Goal: Task Accomplishment & Management: Manage account settings

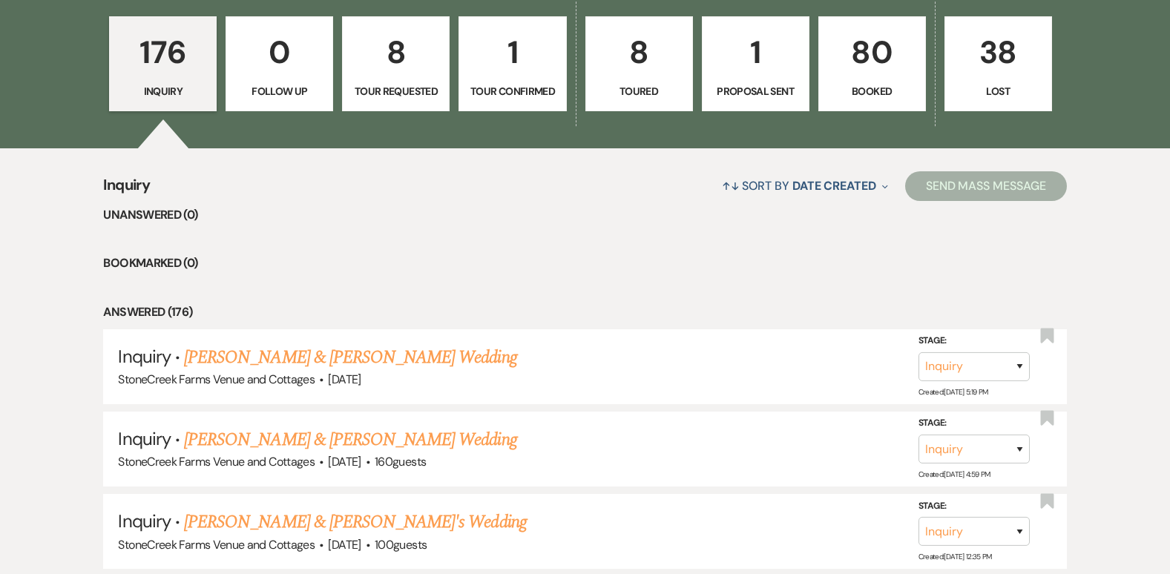
scroll to position [1128, 0]
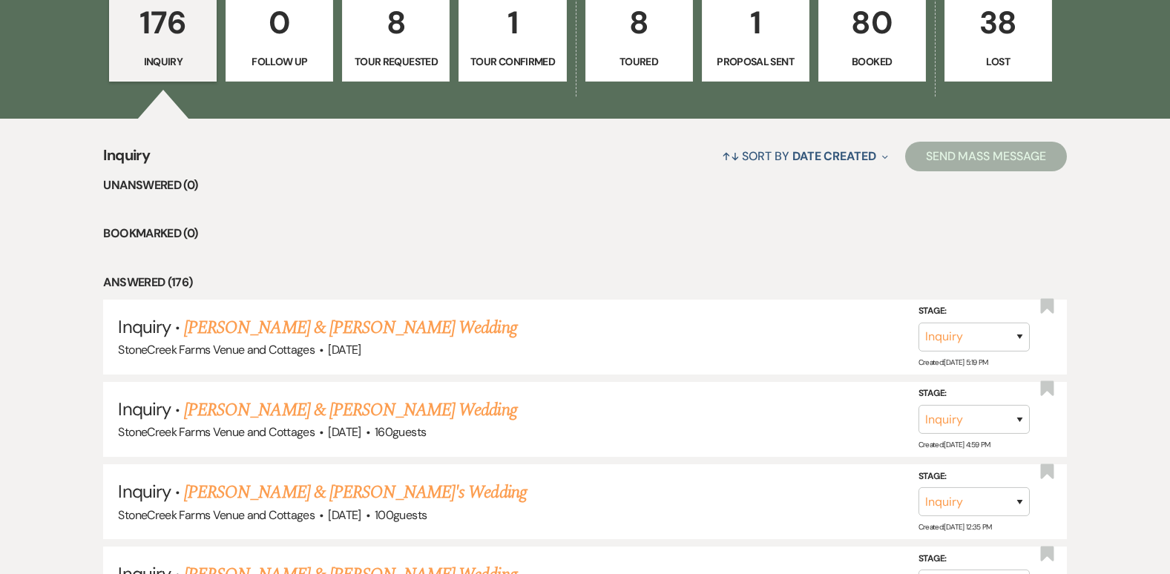
click at [874, 29] on p "80" at bounding box center [872, 23] width 88 height 50
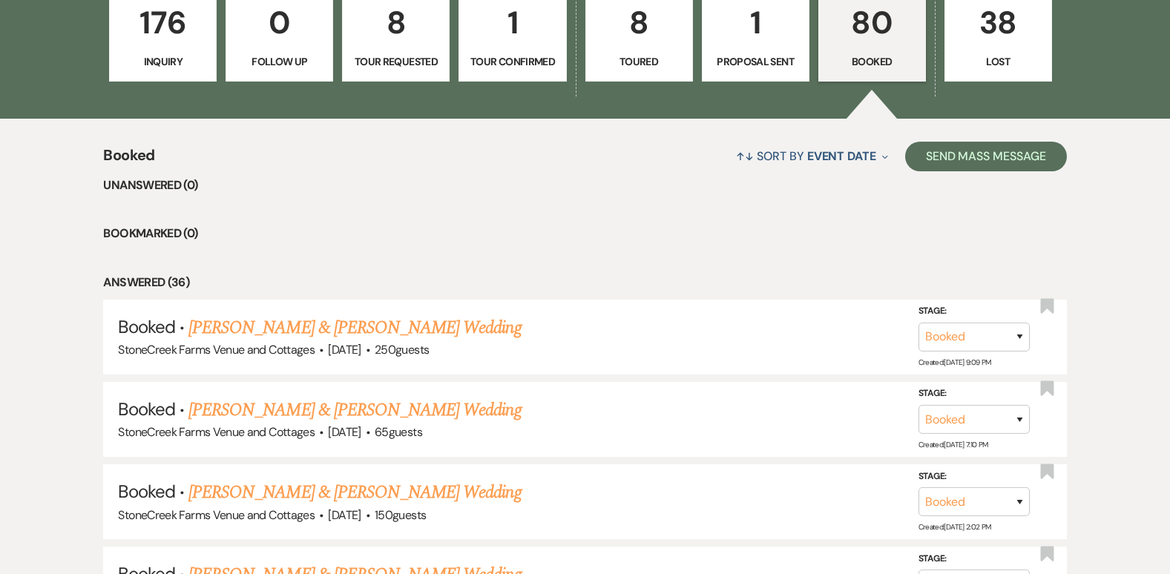
scroll to position [625, 0]
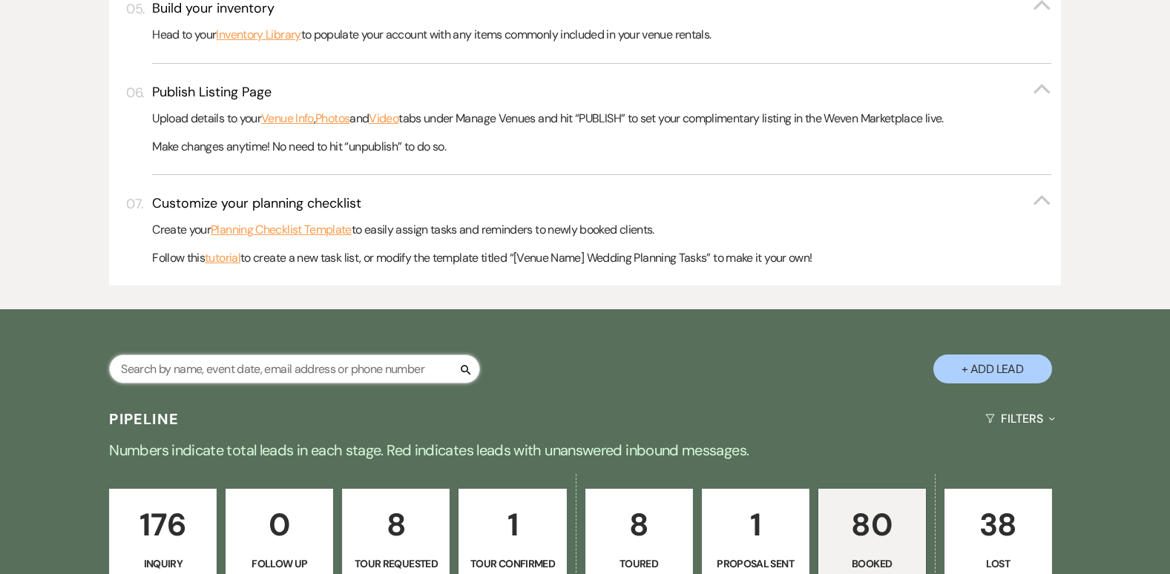
click at [229, 375] on input "text" at bounding box center [294, 369] width 371 height 29
type input "ree"
select select "5"
select select "8"
select select "11"
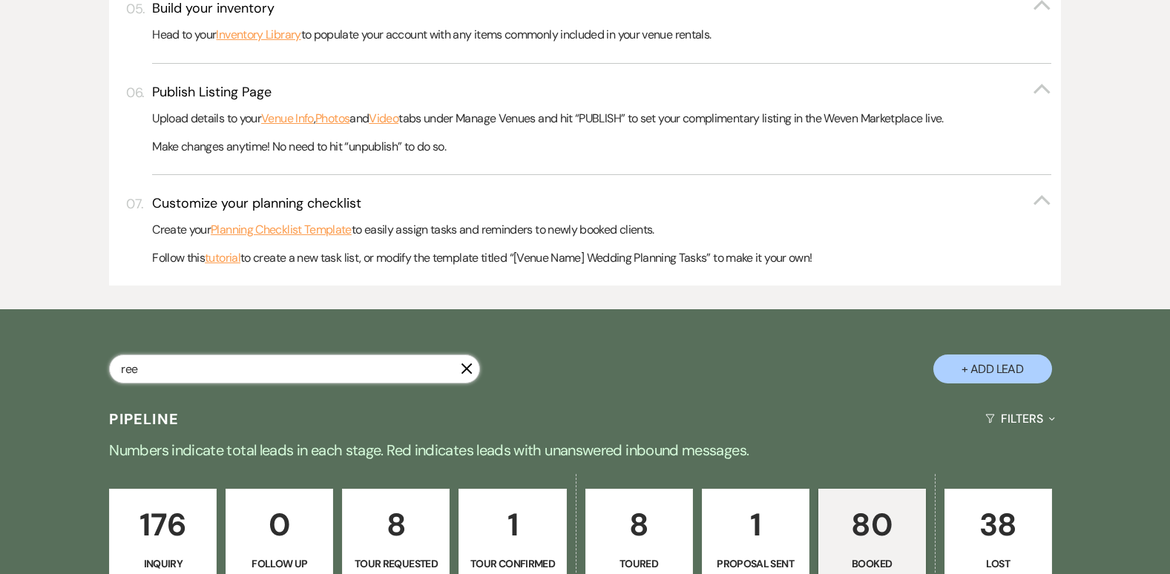
select select "8"
select select "1"
select select "8"
select select "5"
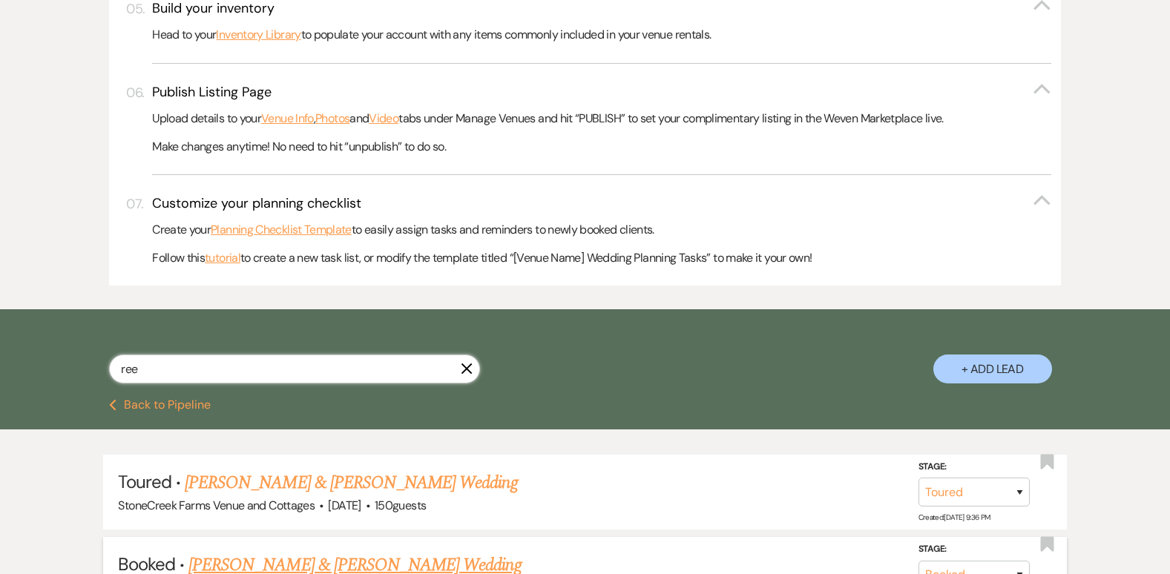
type input "ree"
click at [236, 560] on link "[PERSON_NAME] & [PERSON_NAME] Wedding" at bounding box center [354, 565] width 332 height 27
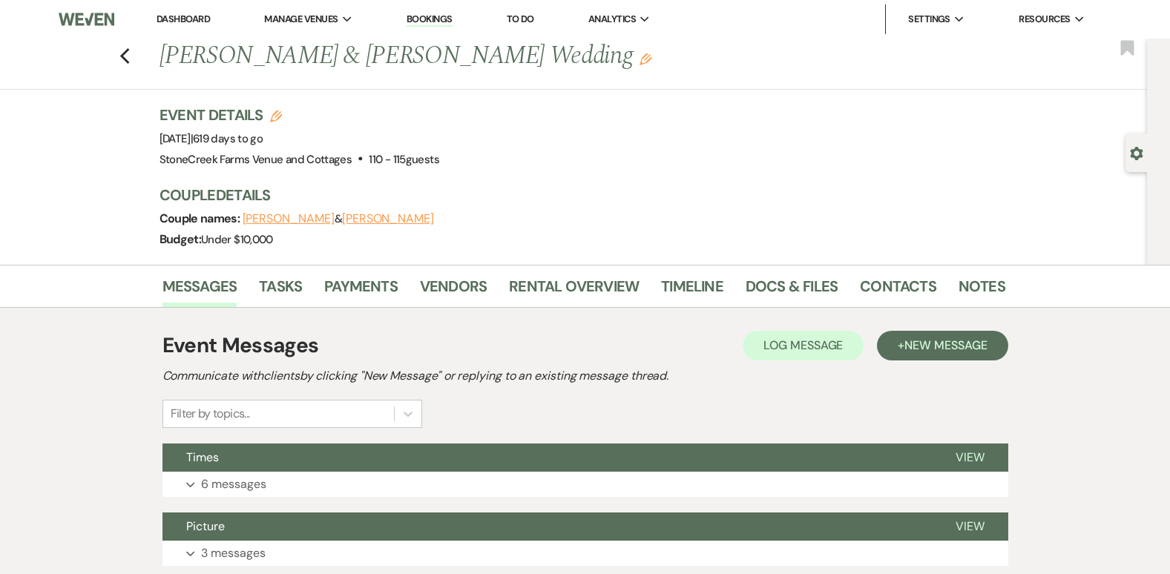
click at [1077, 308] on div "Messages Tasks Payments Vendors Rental Overview Timeline Docs & Files Contacts …" at bounding box center [585, 530] width 1170 height 531
click at [385, 291] on link "Payments" at bounding box center [360, 291] width 73 height 33
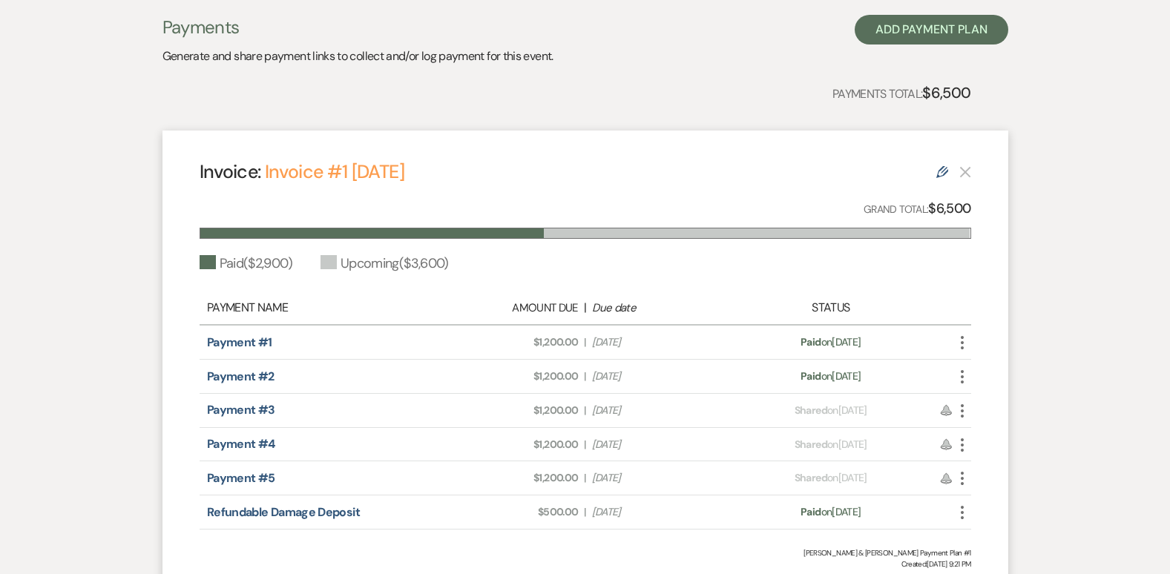
scroll to position [336, 0]
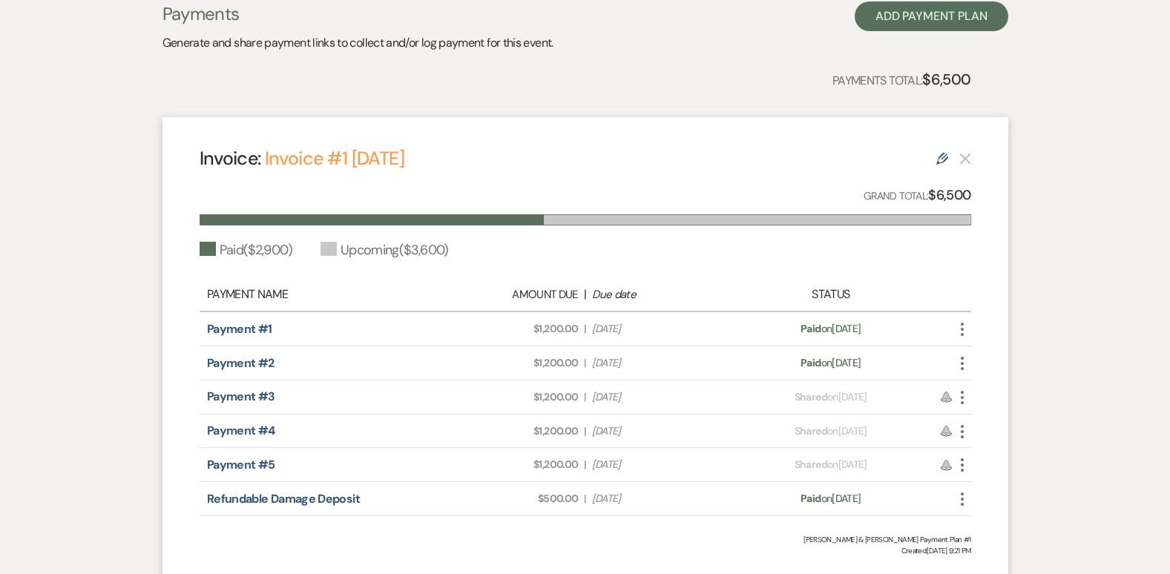
click at [962, 401] on icon "More" at bounding box center [962, 398] width 18 height 18
click at [784, 158] on div "Invoice: Invoice #1 [DATE] Edit" at bounding box center [586, 158] width 772 height 26
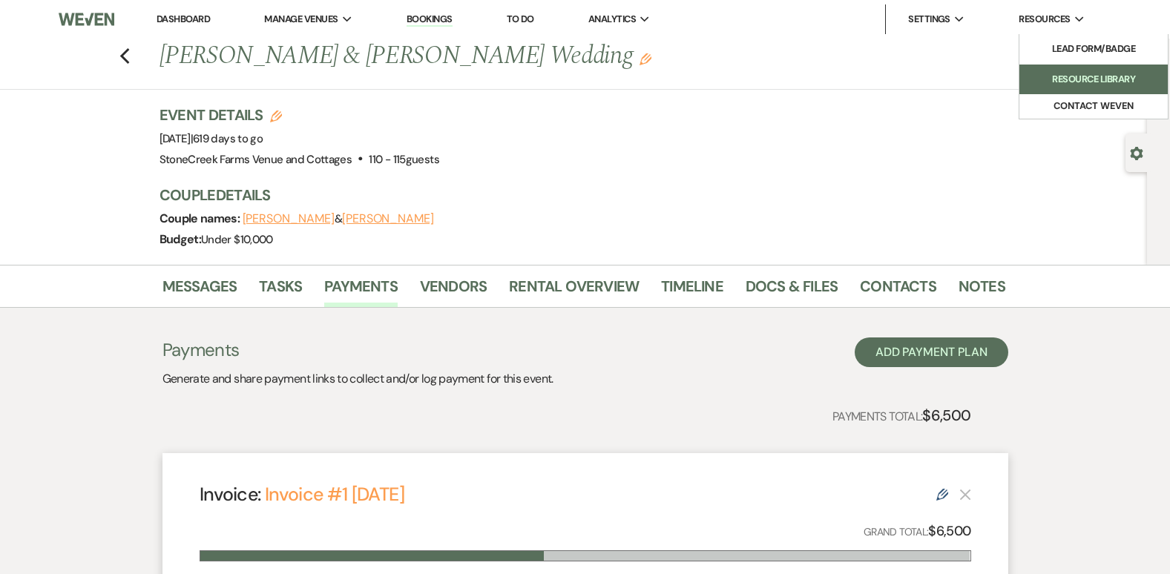
click at [1080, 72] on li "Resource Library" at bounding box center [1094, 79] width 134 height 15
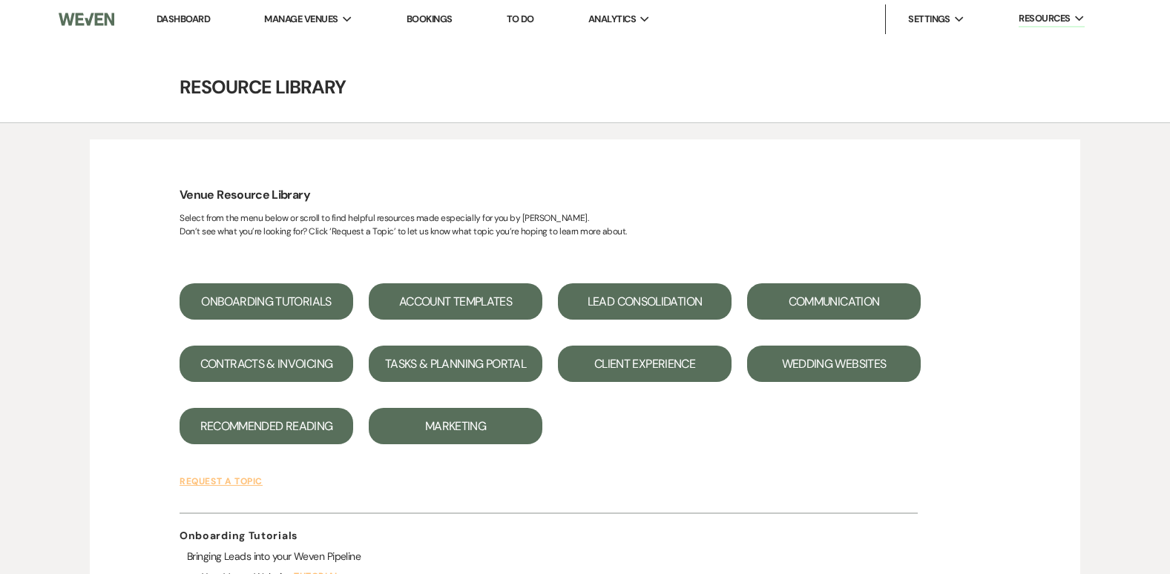
click at [301, 371] on button "Contracts & Invoicing" at bounding box center [267, 364] width 174 height 36
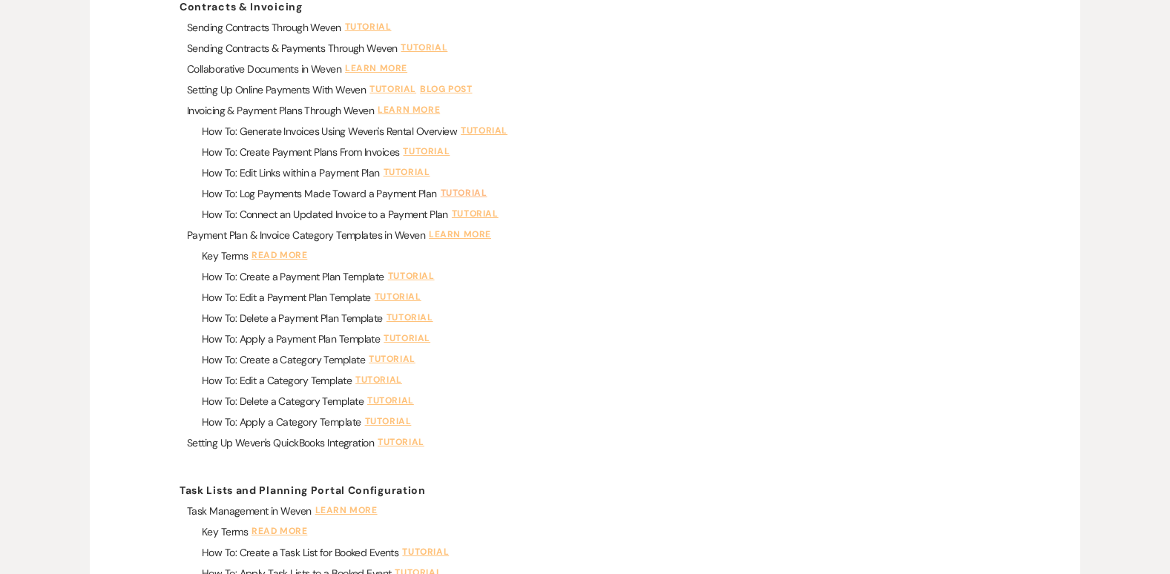
click at [467, 190] on link "Tutorial" at bounding box center [466, 193] width 50 height 13
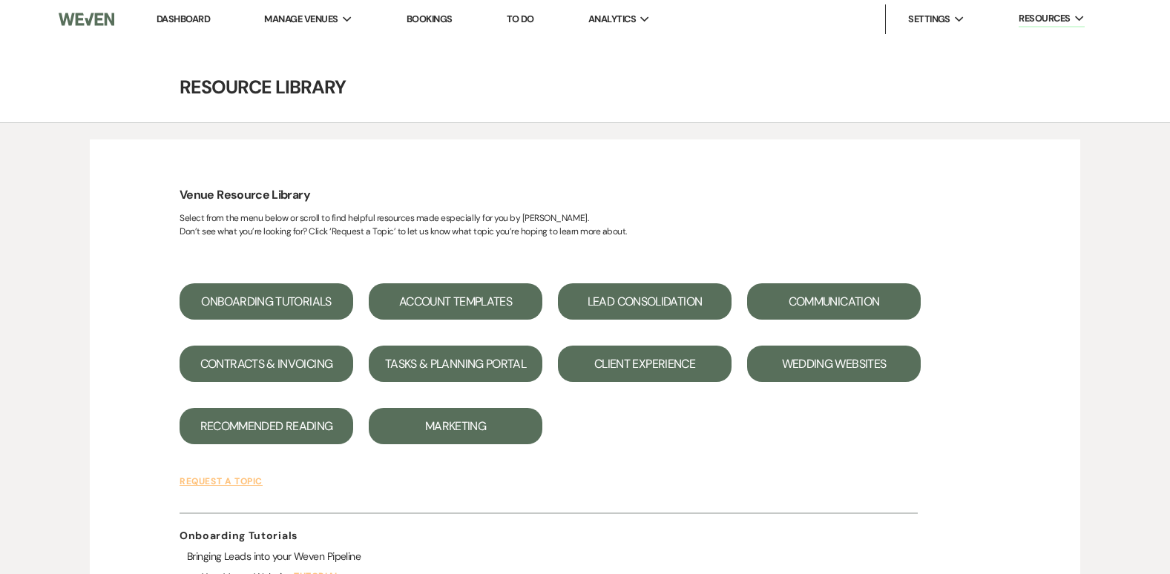
click at [181, 21] on link "Dashboard" at bounding box center [183, 19] width 53 height 13
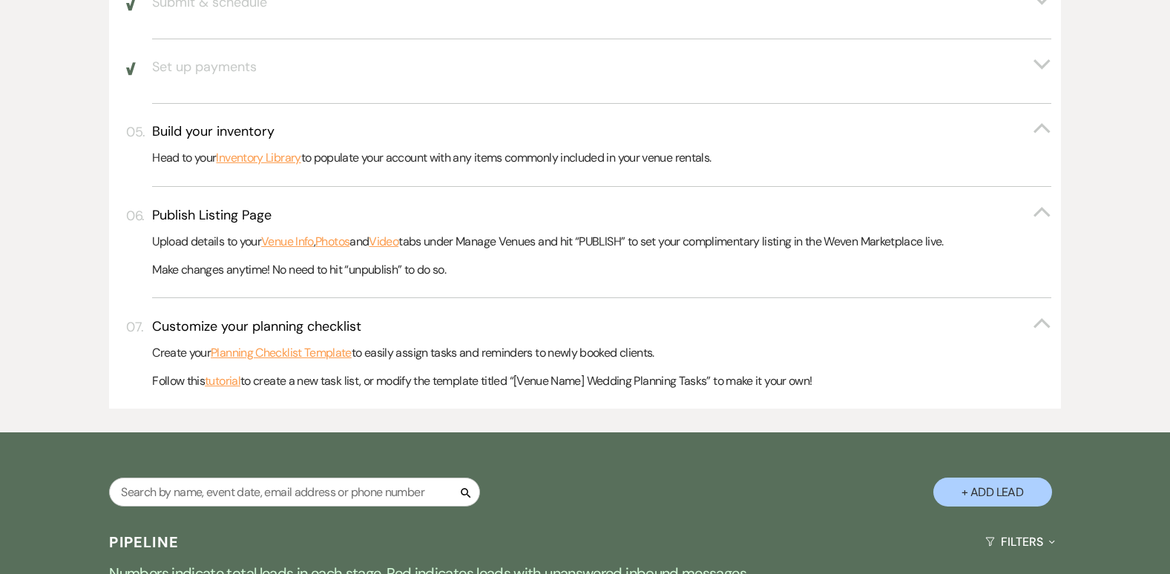
scroll to position [1005, 0]
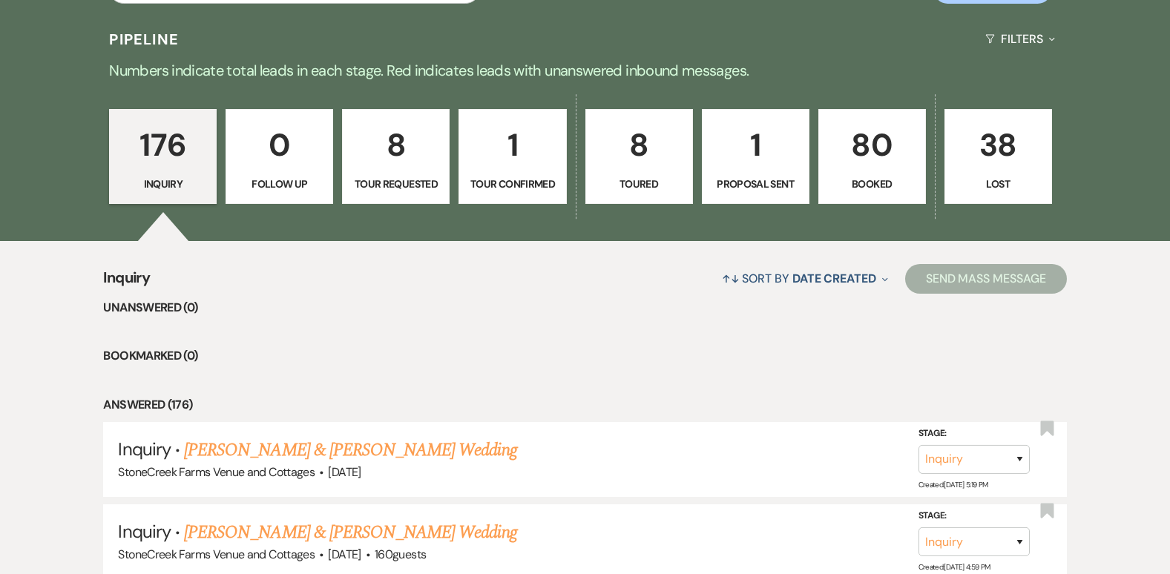
click at [890, 155] on p "80" at bounding box center [872, 145] width 88 height 50
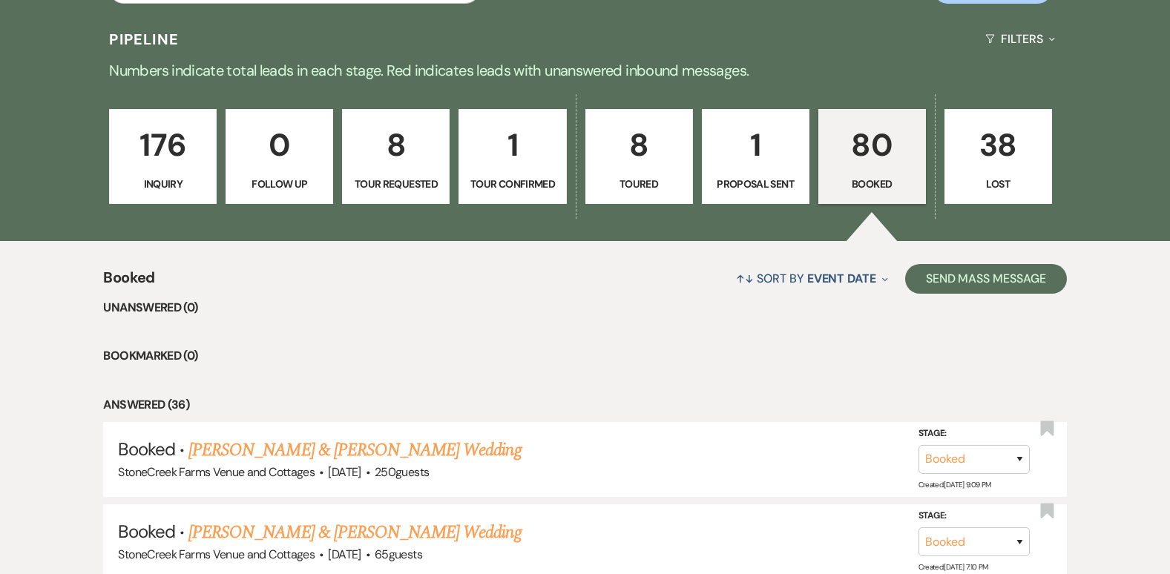
click at [171, 142] on p "176" at bounding box center [163, 145] width 88 height 50
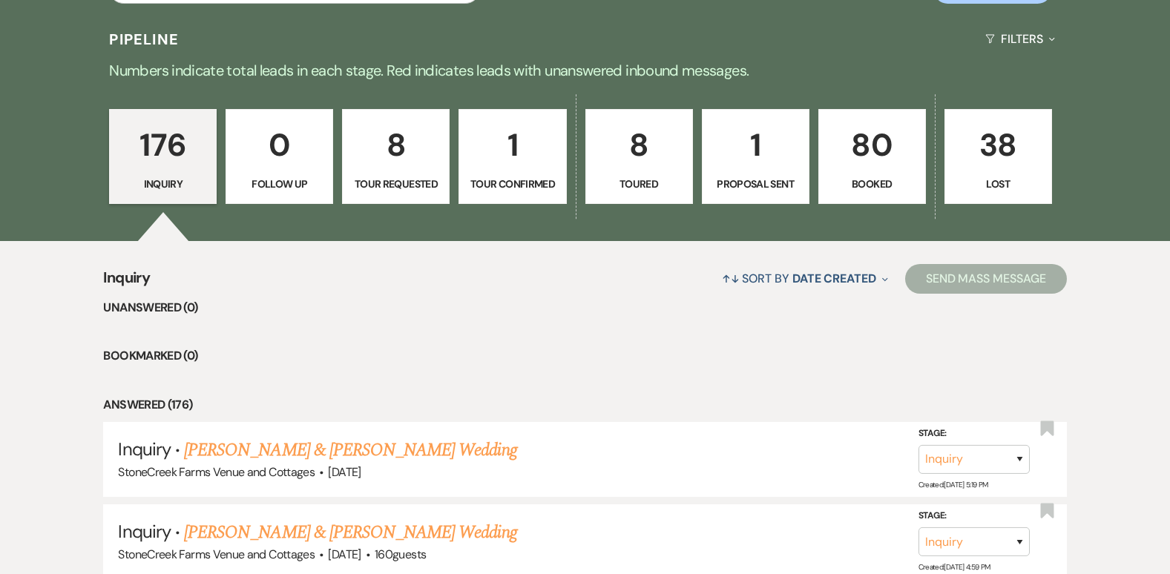
click at [171, 142] on p "176" at bounding box center [163, 145] width 88 height 50
click at [875, 145] on p "80" at bounding box center [872, 145] width 88 height 50
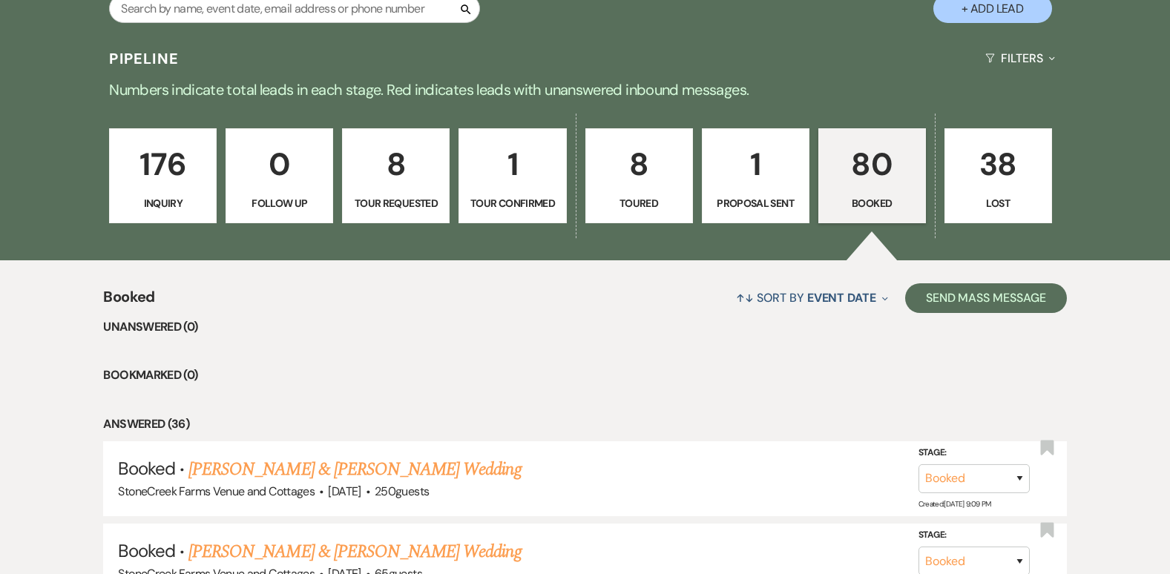
scroll to position [976, 0]
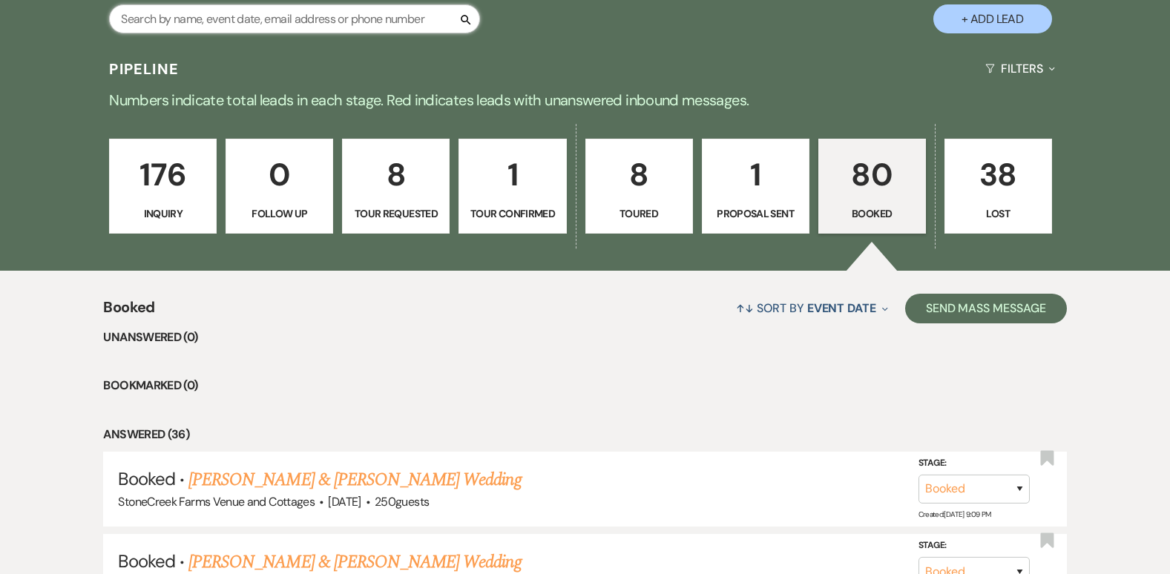
click at [395, 23] on input "text" at bounding box center [294, 18] width 371 height 29
type input "ree"
select select "5"
select select "8"
select select "11"
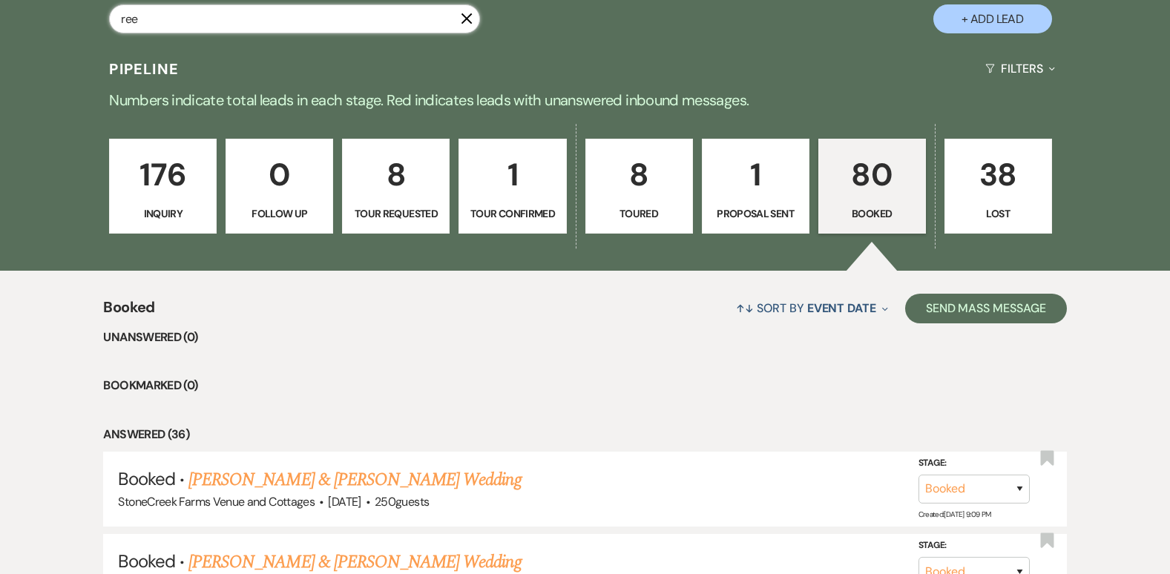
select select "8"
select select "1"
select select "8"
select select "5"
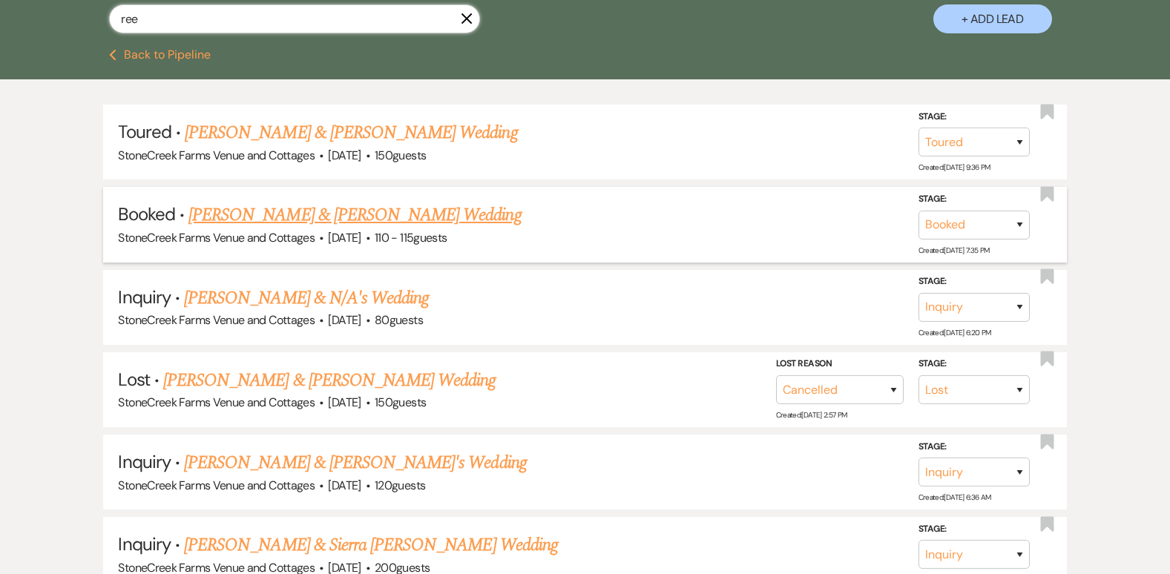
type input "ree"
click at [337, 201] on li "Booked · [PERSON_NAME] & [PERSON_NAME] Wedding StoneCreek Farms Venue and Cotta…" at bounding box center [584, 224] width 963 height 75
click at [338, 213] on link "[PERSON_NAME] & [PERSON_NAME] Wedding" at bounding box center [354, 215] width 332 height 27
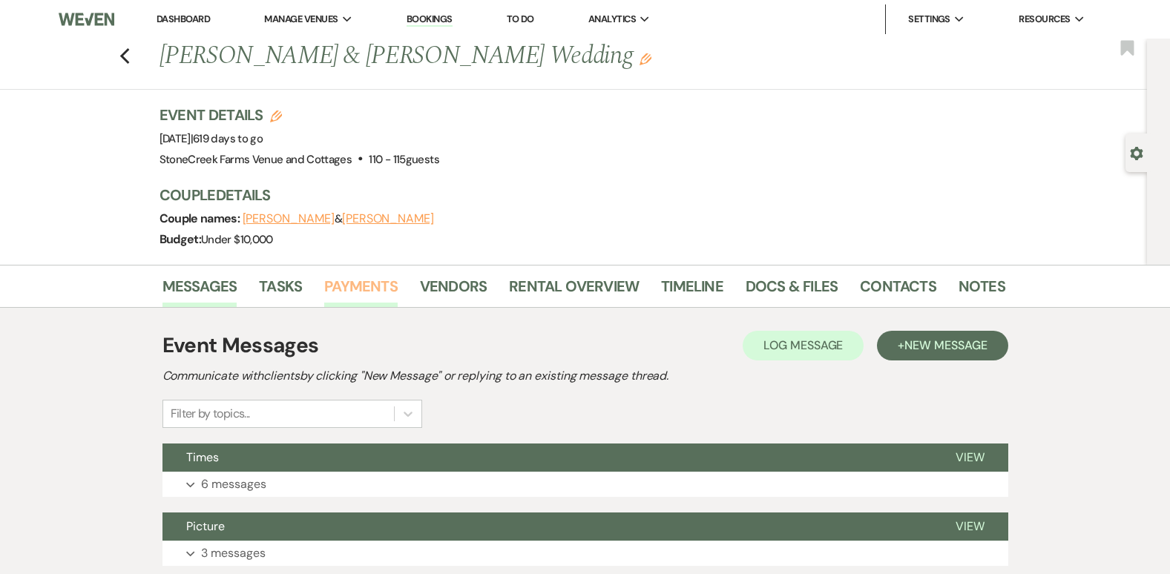
click at [352, 282] on link "Payments" at bounding box center [360, 291] width 73 height 33
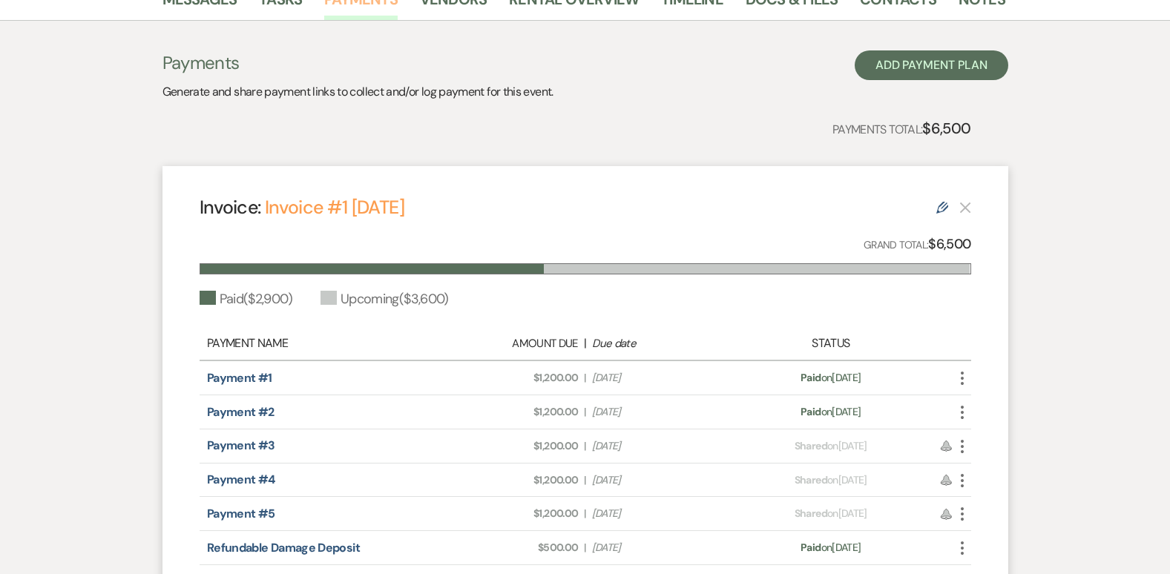
scroll to position [326, 0]
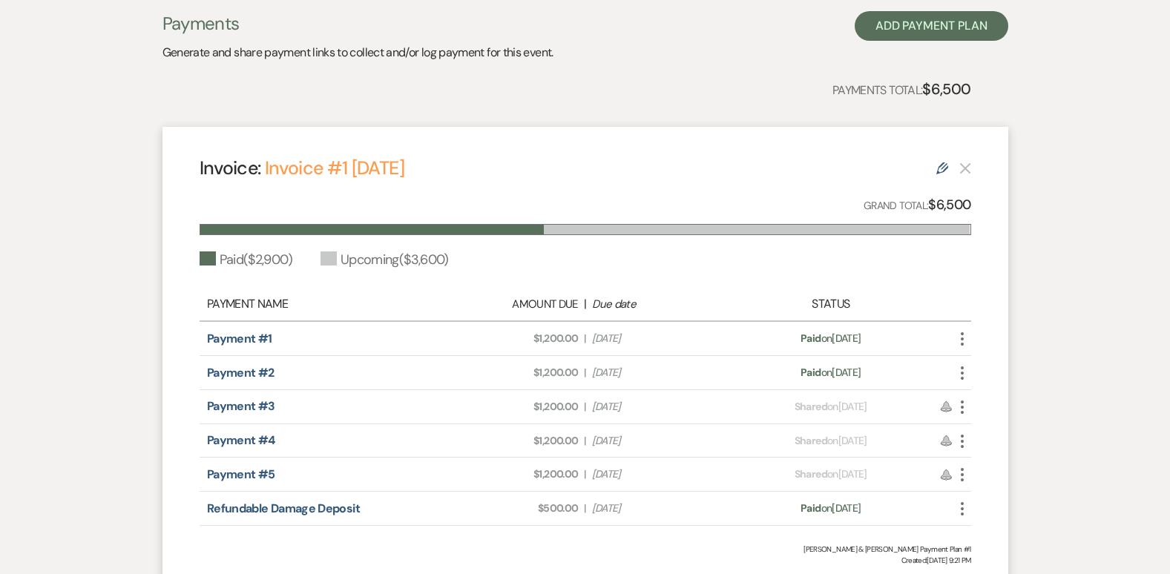
click at [939, 165] on icon "Edit" at bounding box center [942, 168] width 12 height 12
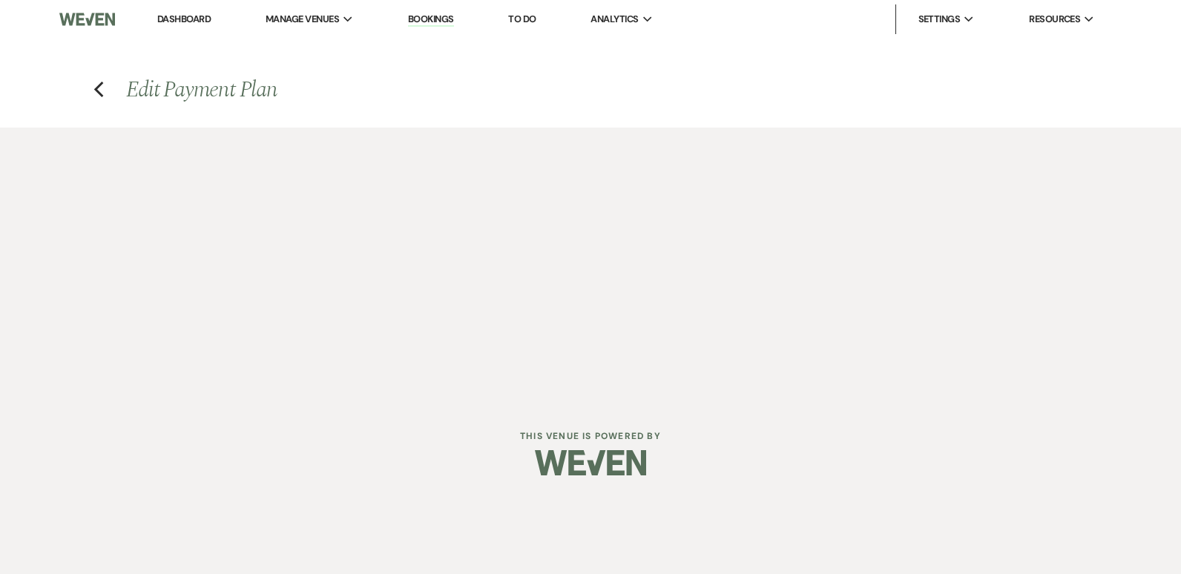
select select "28305"
select select "1"
select select "true"
select select "1"
select select "true"
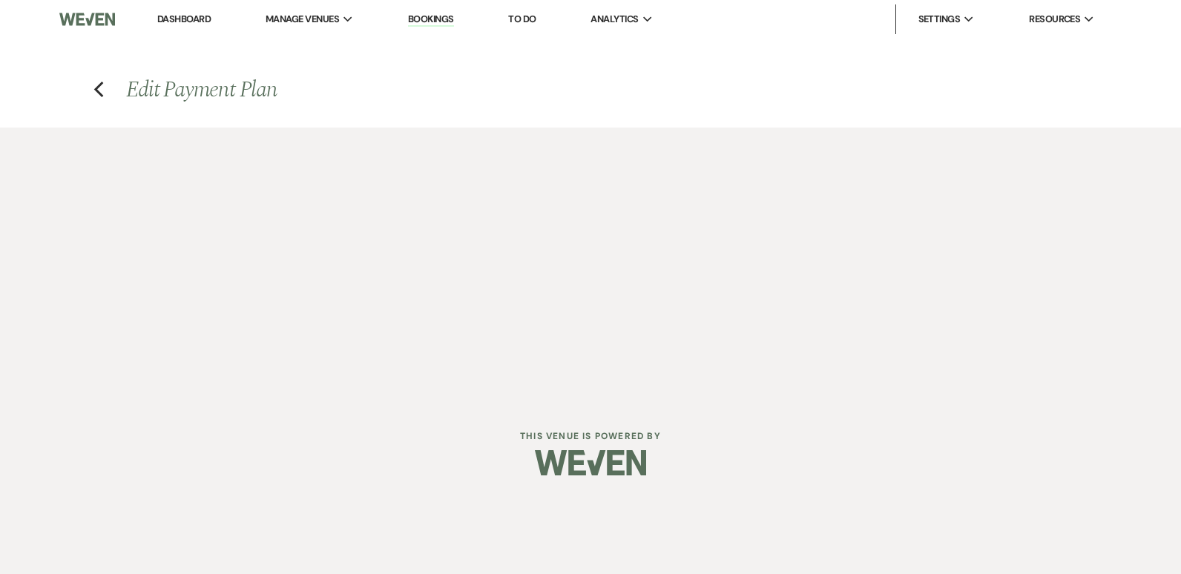
select select "2"
select select "flat"
select select "true"
select select "client"
select select "weekly"
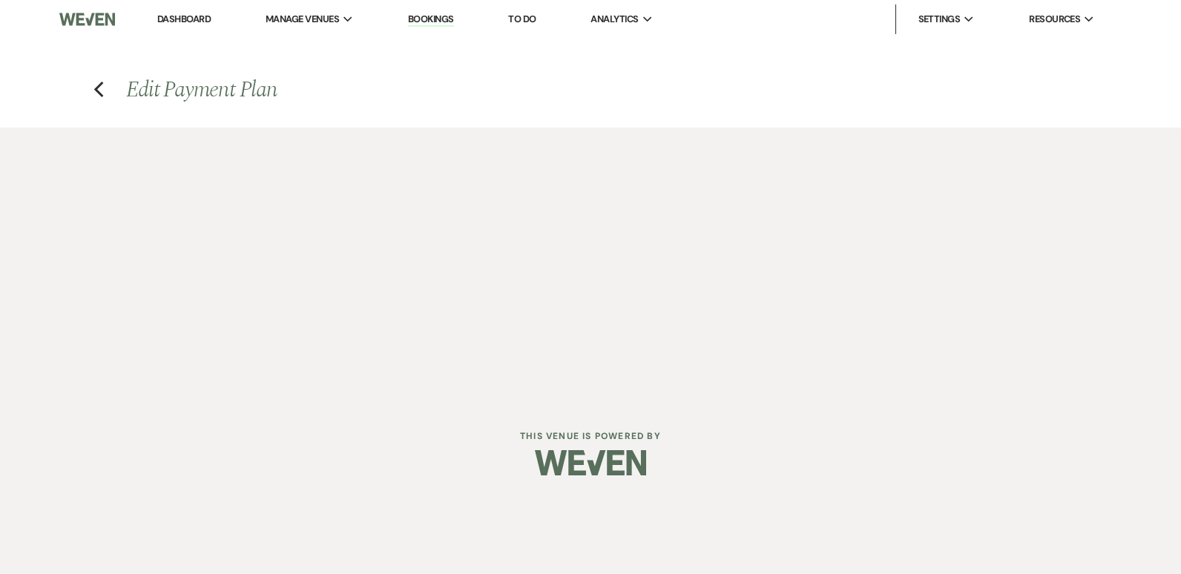
select select "weeks"
select select "complete"
select select "2"
select select "flat"
select select "true"
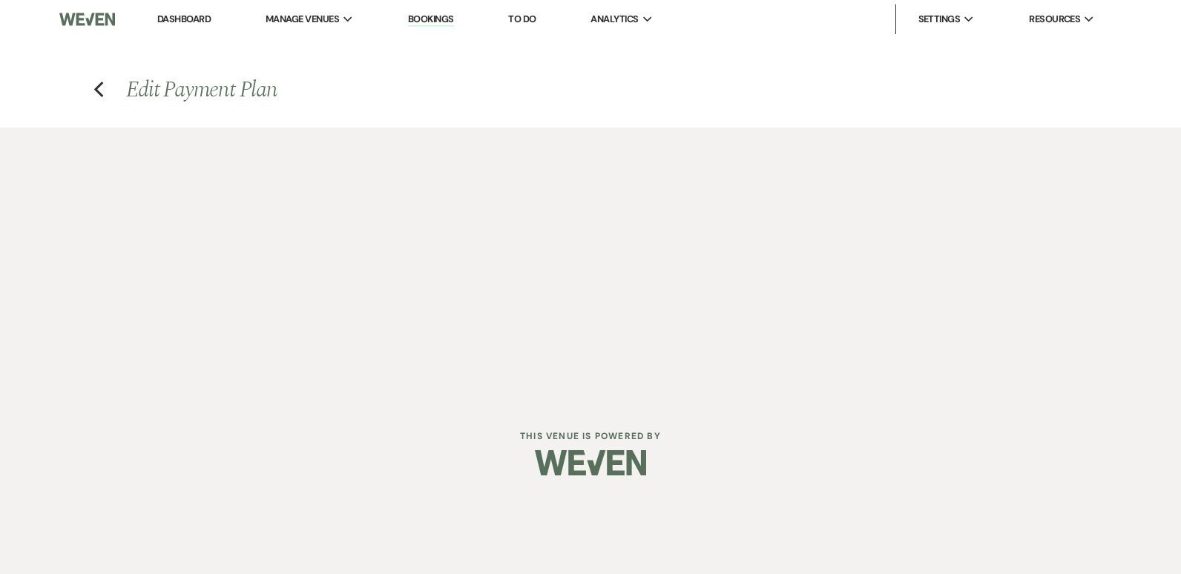
select select "client"
select select "weekly"
select select "weeks"
select select "complete"
select select "2"
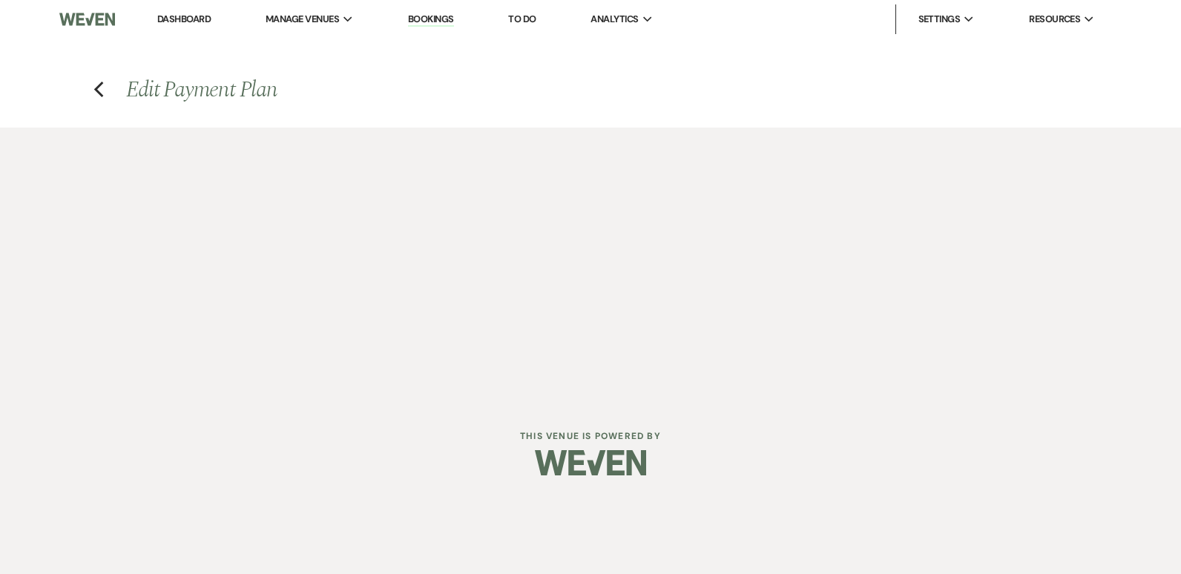
select select "flat"
select select "true"
select select "client"
select select "weekly"
select select "weeks"
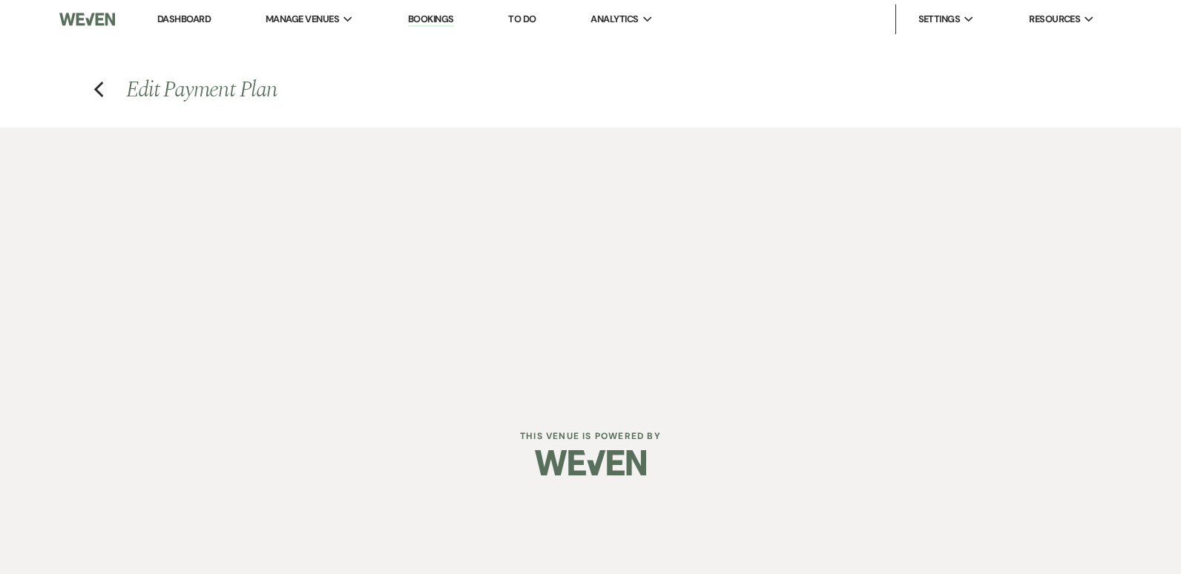
select select "complete"
select select "1"
select select "true"
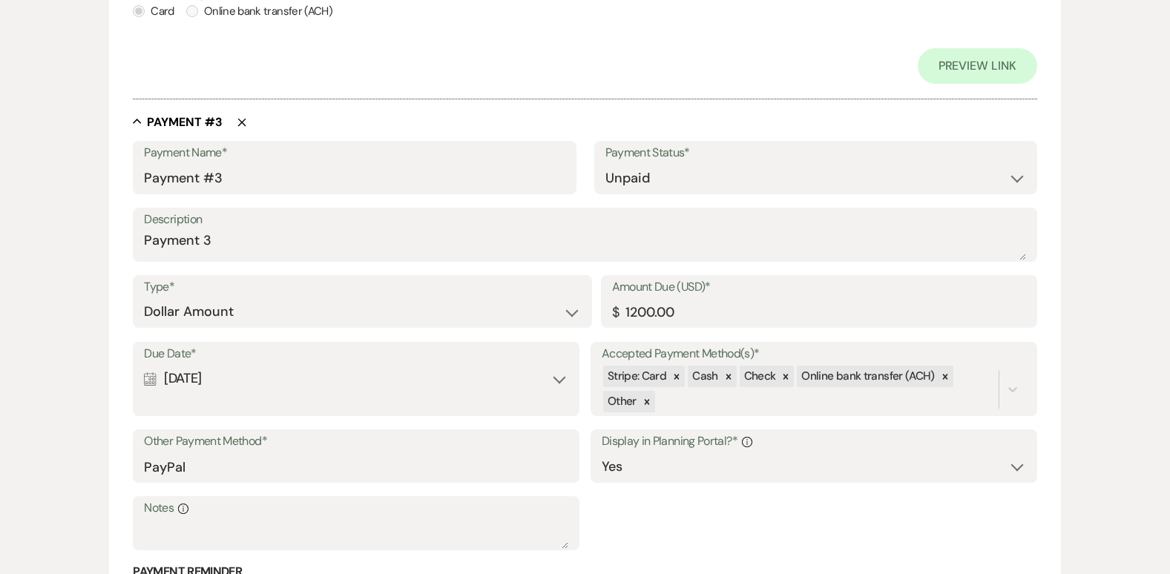
scroll to position [1355, 0]
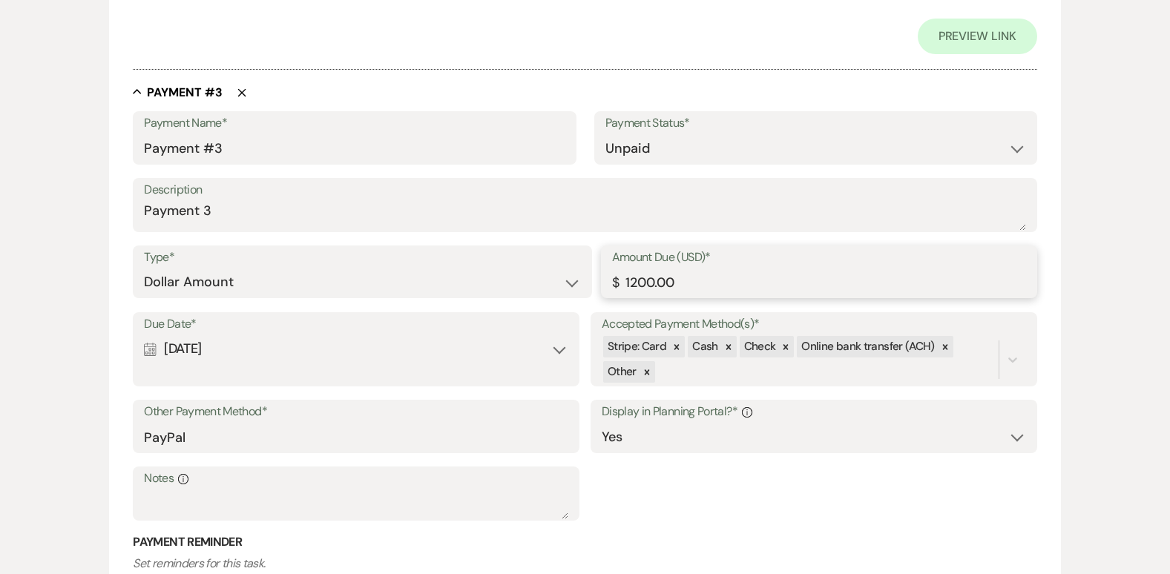
click at [679, 282] on input "1200.00" at bounding box center [819, 282] width 414 height 29
type input "1"
type input "600.00"
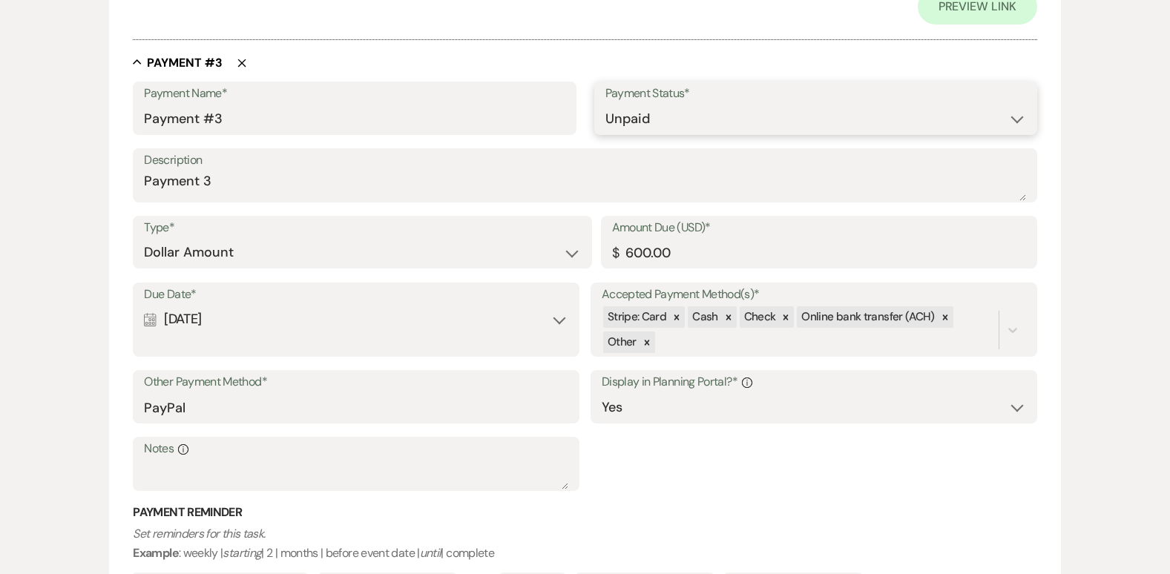
click at [1013, 116] on select "Paid Unpaid" at bounding box center [815, 119] width 421 height 29
select select "1"
click at [605, 105] on select "Paid Unpaid" at bounding box center [815, 119] width 421 height 29
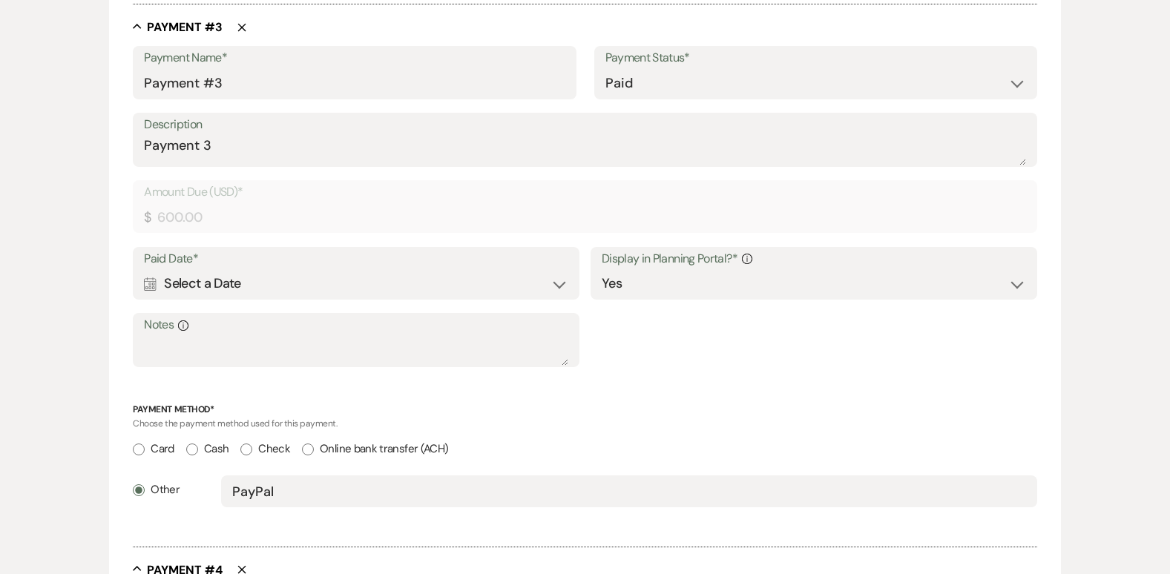
click at [557, 283] on div "Calendar Select a Date Expand" at bounding box center [356, 283] width 424 height 29
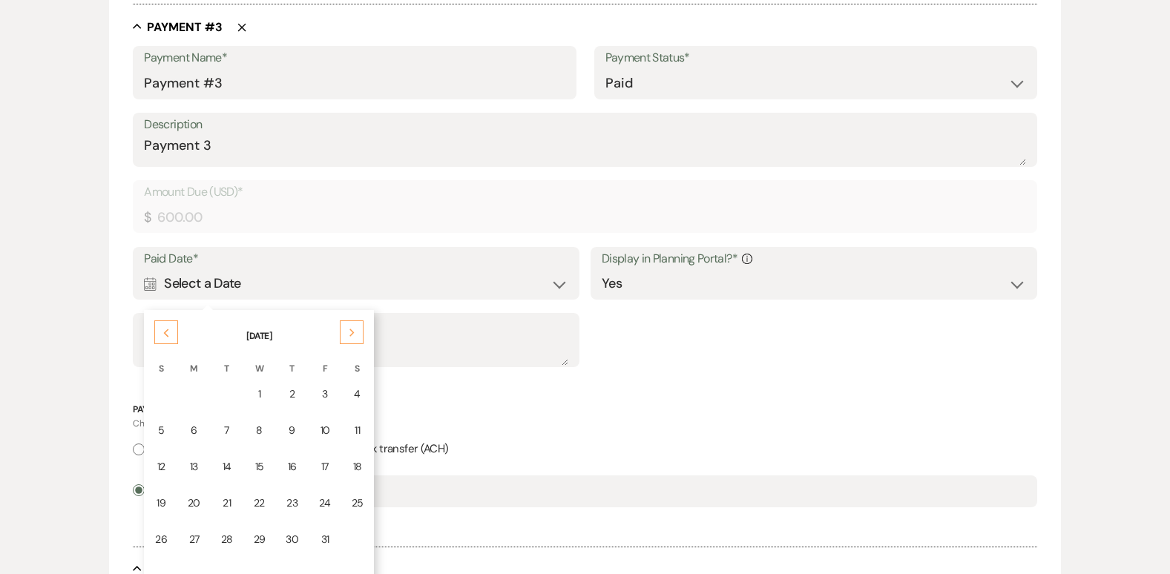
click at [167, 335] on icon "Previous" at bounding box center [165, 333] width 7 height 9
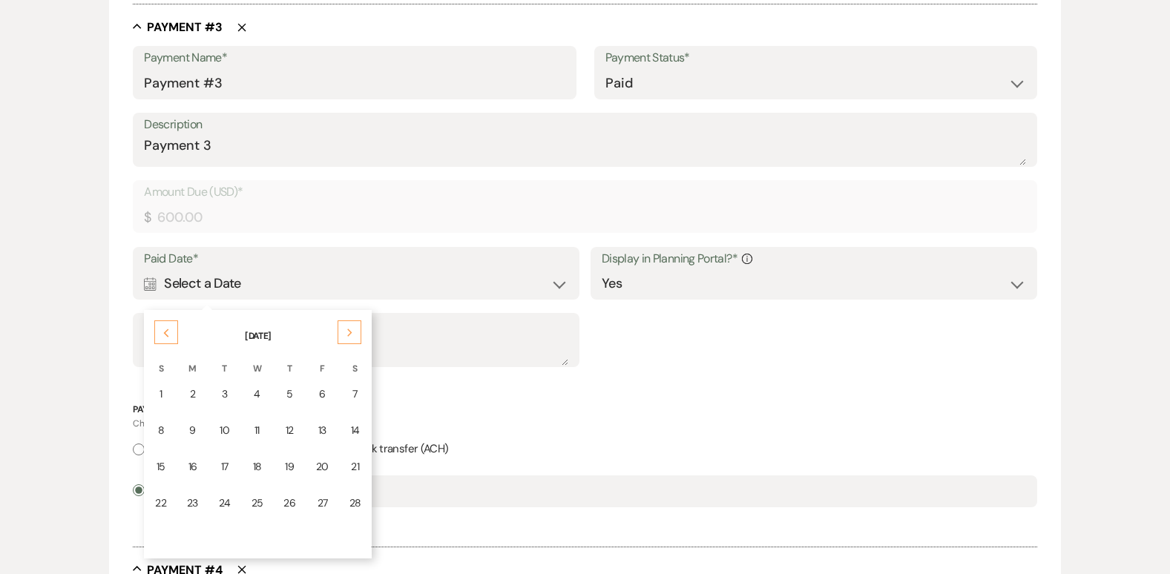
click at [167, 335] on icon "Previous" at bounding box center [165, 333] width 7 height 9
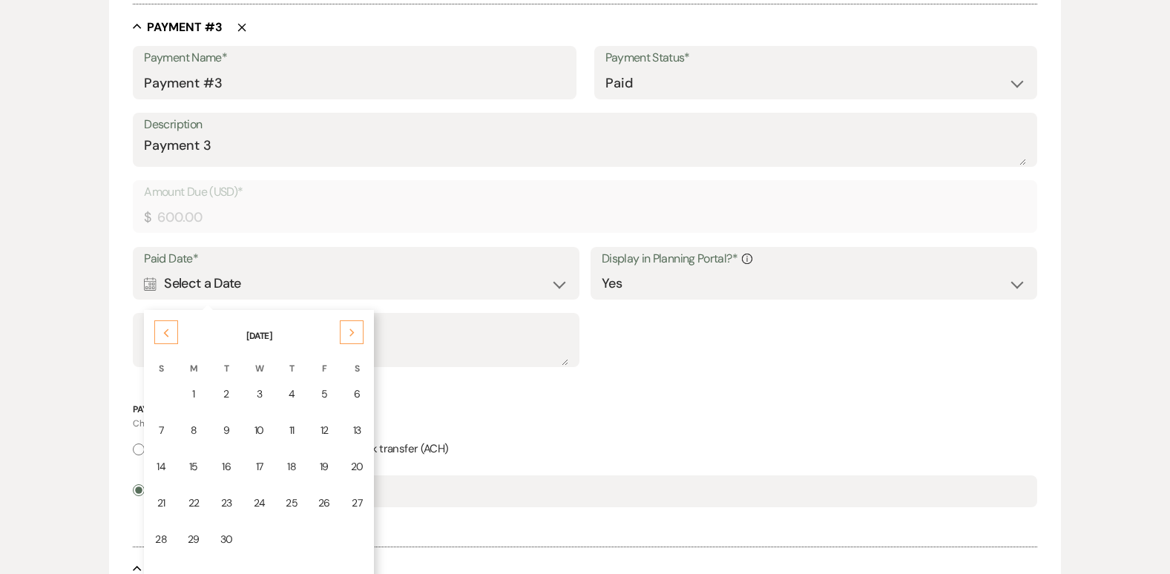
click at [167, 335] on icon "Previous" at bounding box center [165, 333] width 7 height 9
click at [344, 332] on div "Next" at bounding box center [352, 333] width 24 height 24
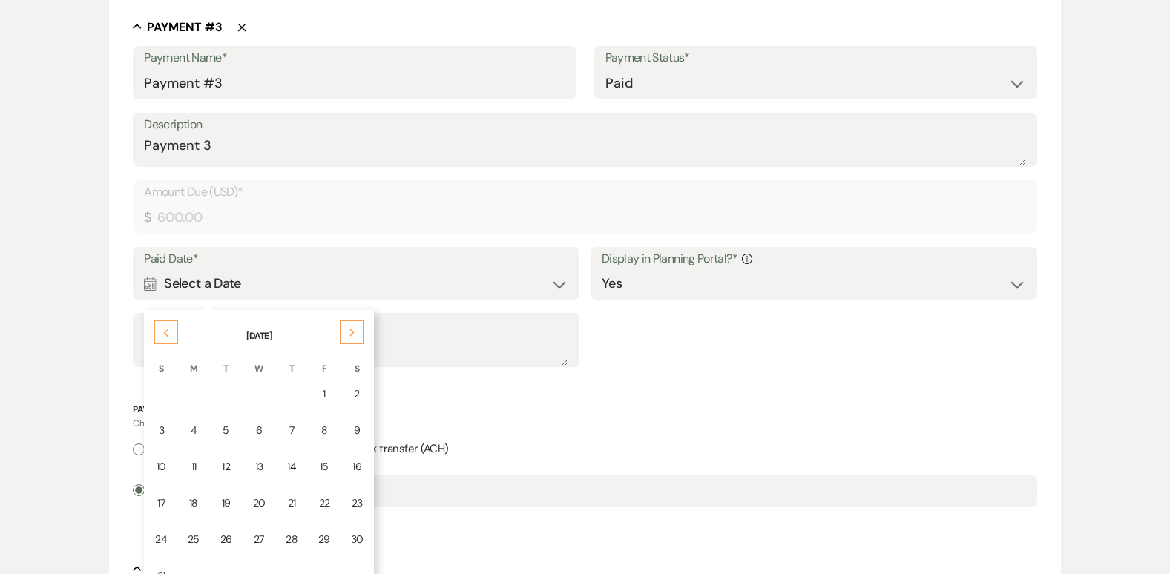
click at [344, 332] on div "Next" at bounding box center [352, 333] width 24 height 24
click at [325, 467] on div "19" at bounding box center [324, 467] width 12 height 16
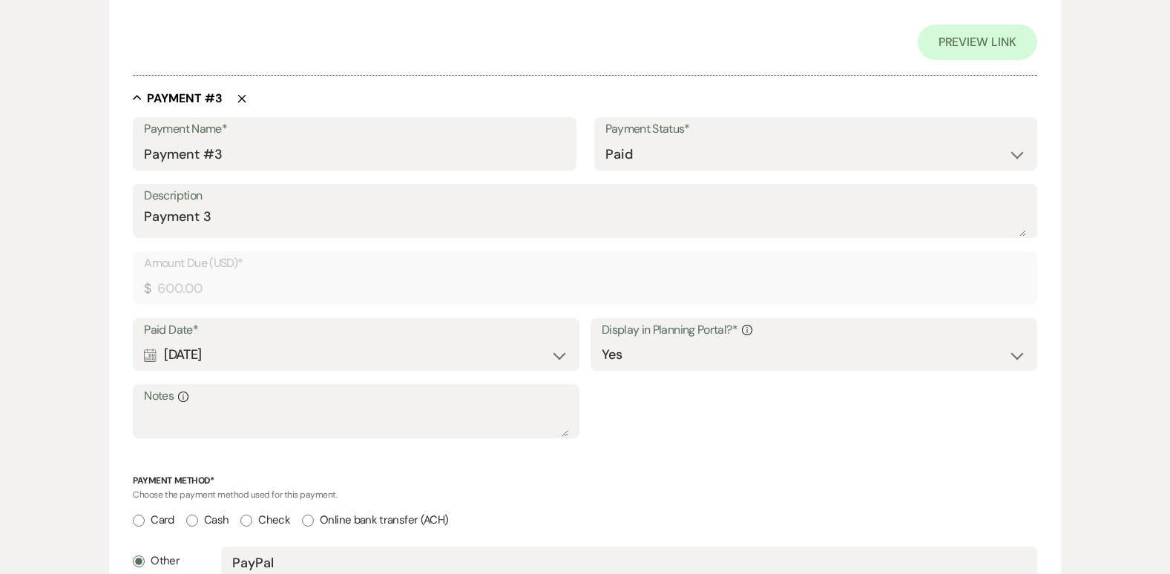
scroll to position [1421, 0]
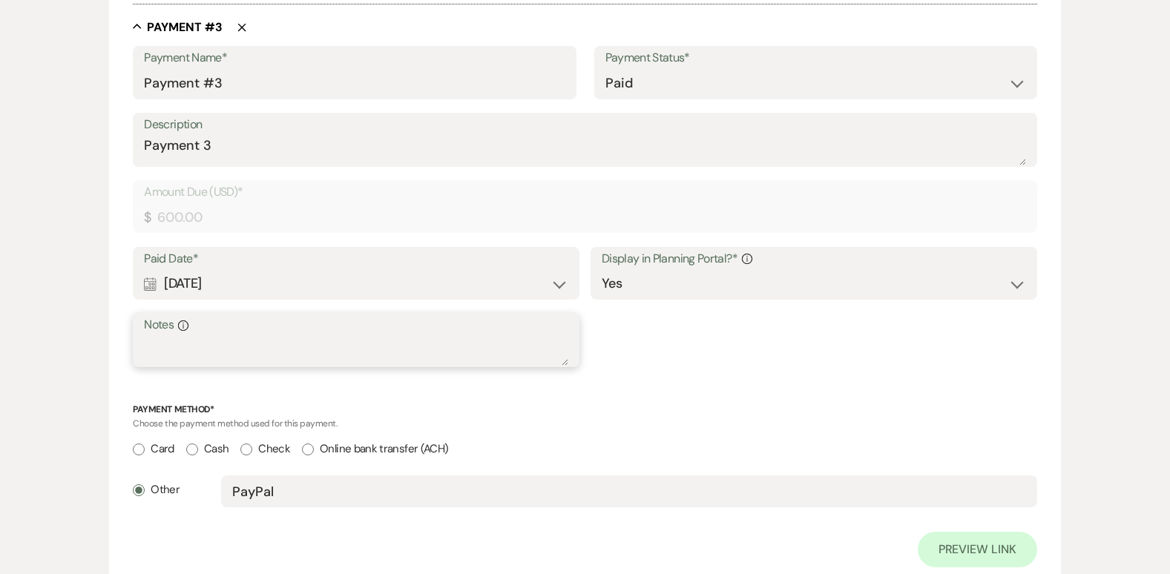
click at [277, 345] on textarea "Notes Info" at bounding box center [356, 351] width 424 height 30
type textarea "Paid check number 2636"
click at [252, 450] on input "Check" at bounding box center [246, 450] width 12 height 12
radio input "true"
radio input "false"
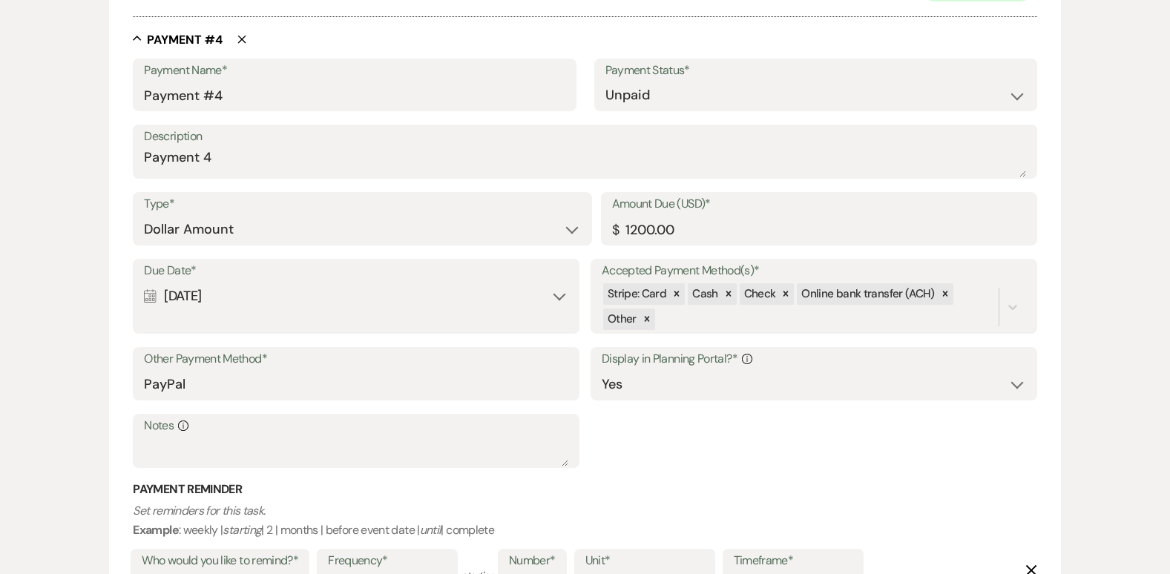
scroll to position [1868, 0]
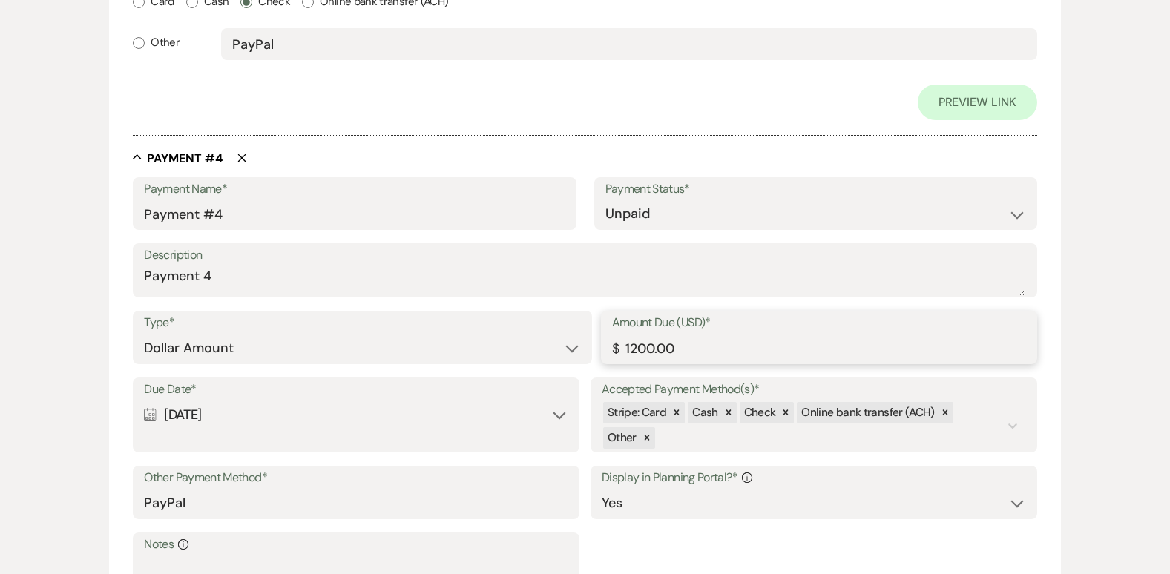
click at [635, 347] on input "1200.00" at bounding box center [819, 348] width 414 height 29
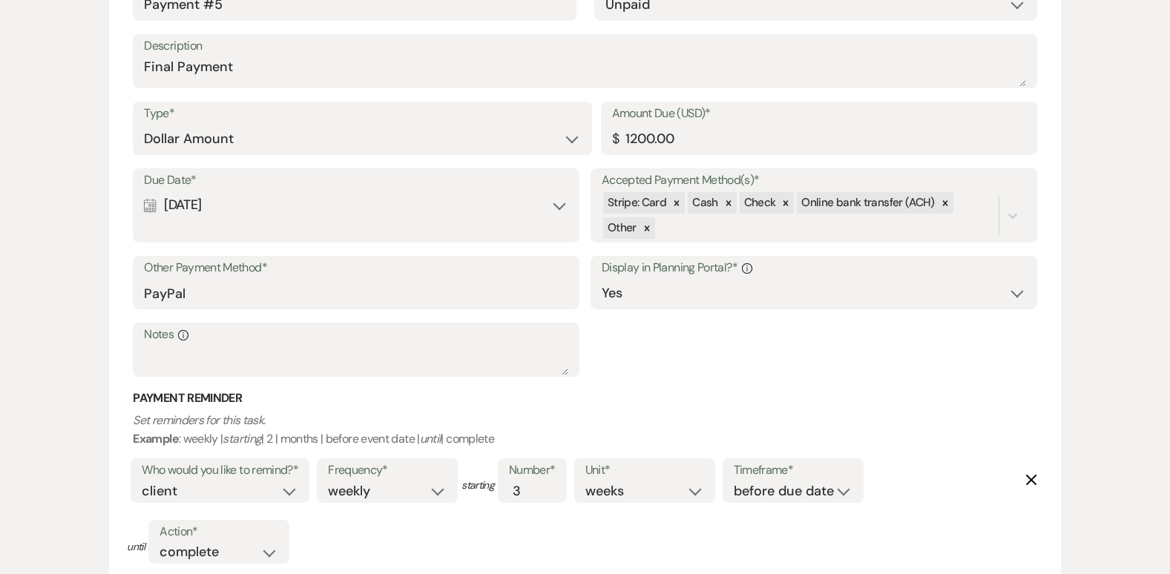
scroll to position [2808, 0]
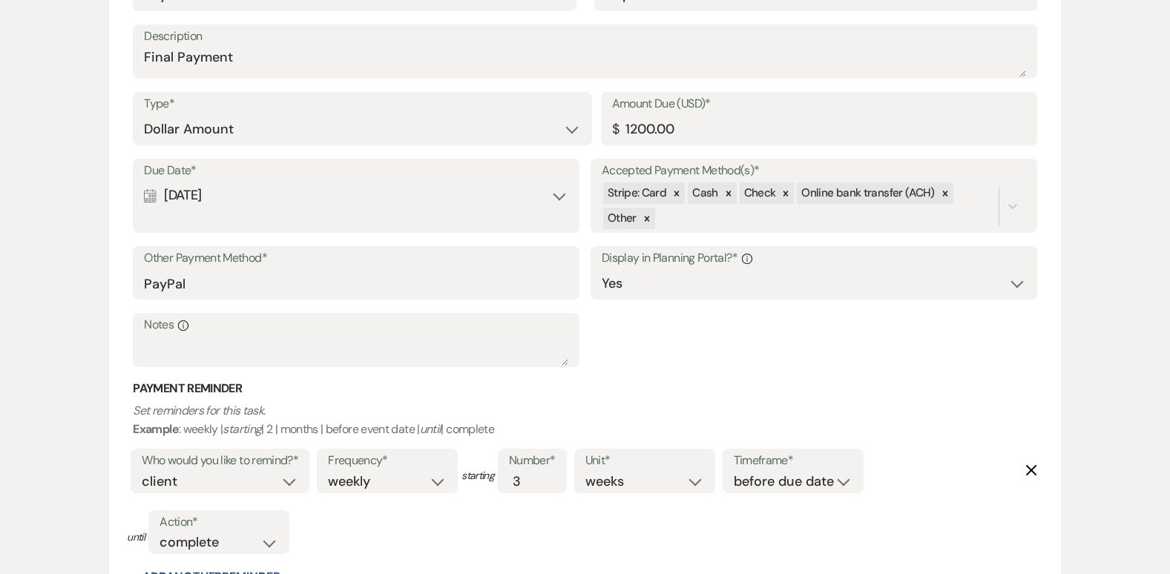
type input "1500.00"
click at [637, 128] on input "1200.00" at bounding box center [819, 129] width 414 height 29
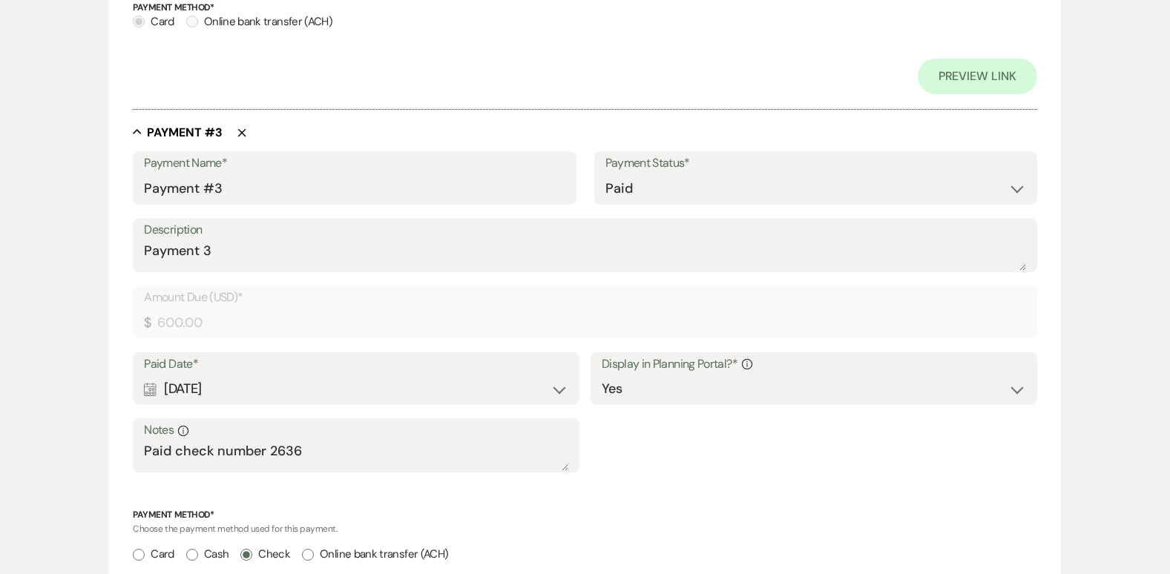
scroll to position [1355, 0]
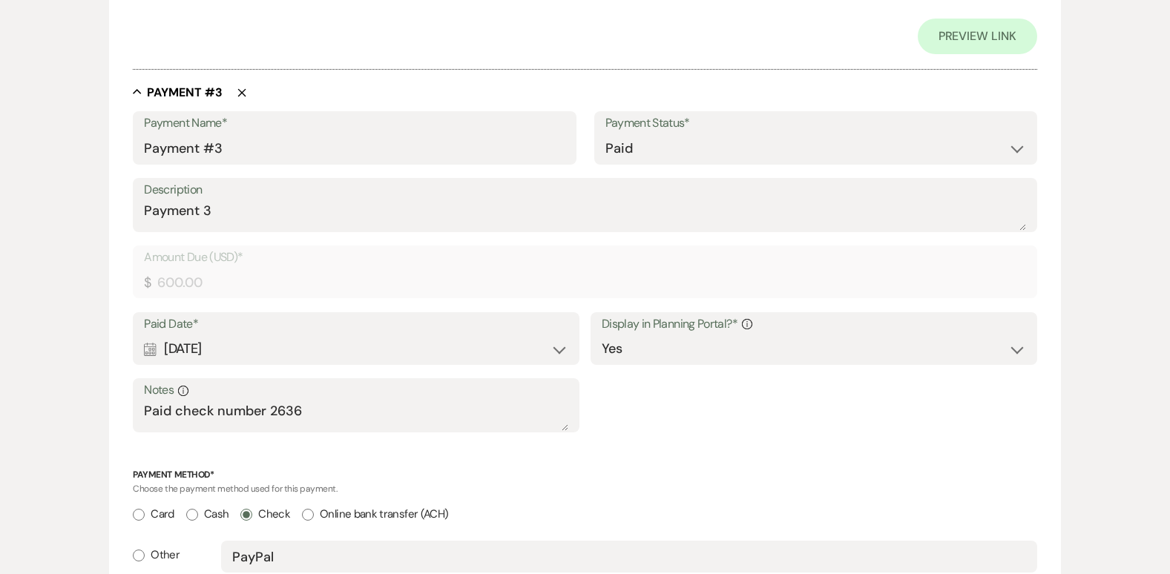
type input "1500.00"
click at [315, 407] on textarea "Paid check number 2636" at bounding box center [356, 416] width 424 height 30
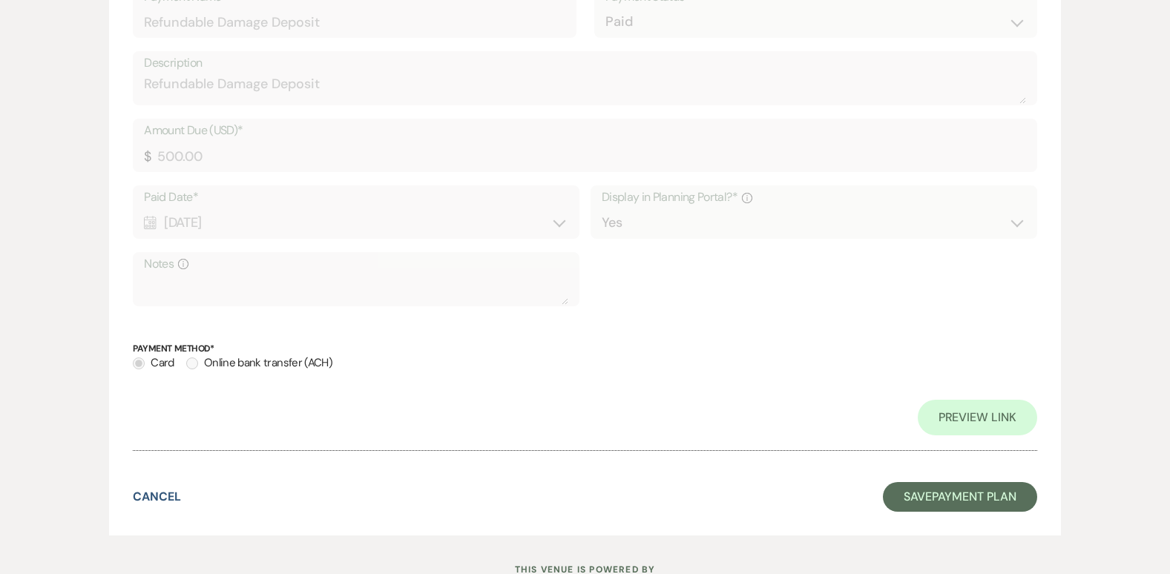
scroll to position [3559, 0]
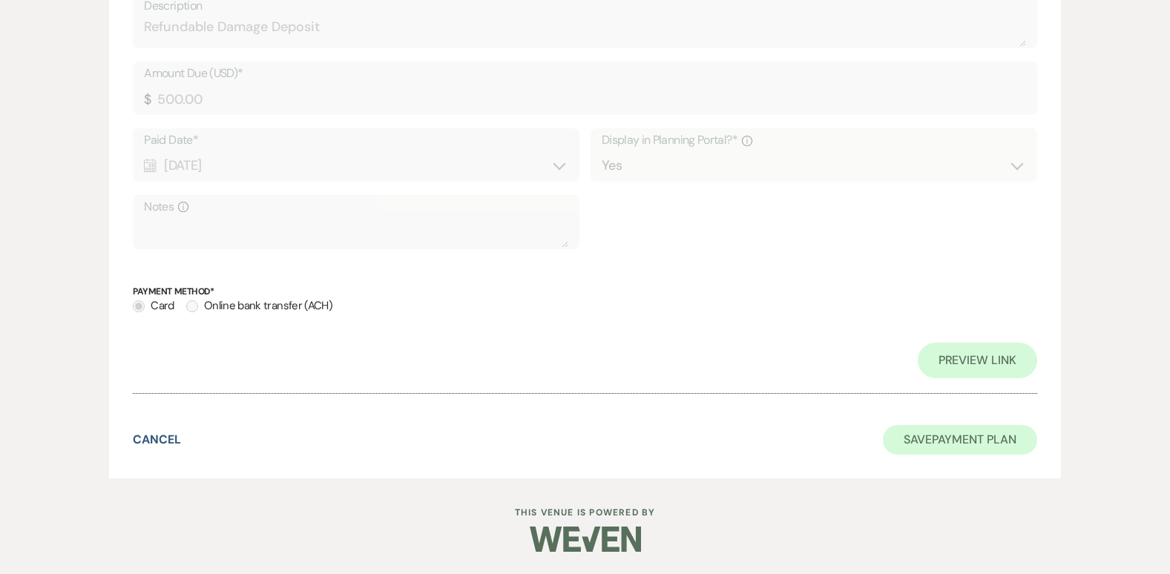
type textarea "Paid check number 2636 from [PERSON_NAME] & [PERSON_NAME]"
click at [968, 437] on button "Save Payment Plan" at bounding box center [960, 440] width 154 height 30
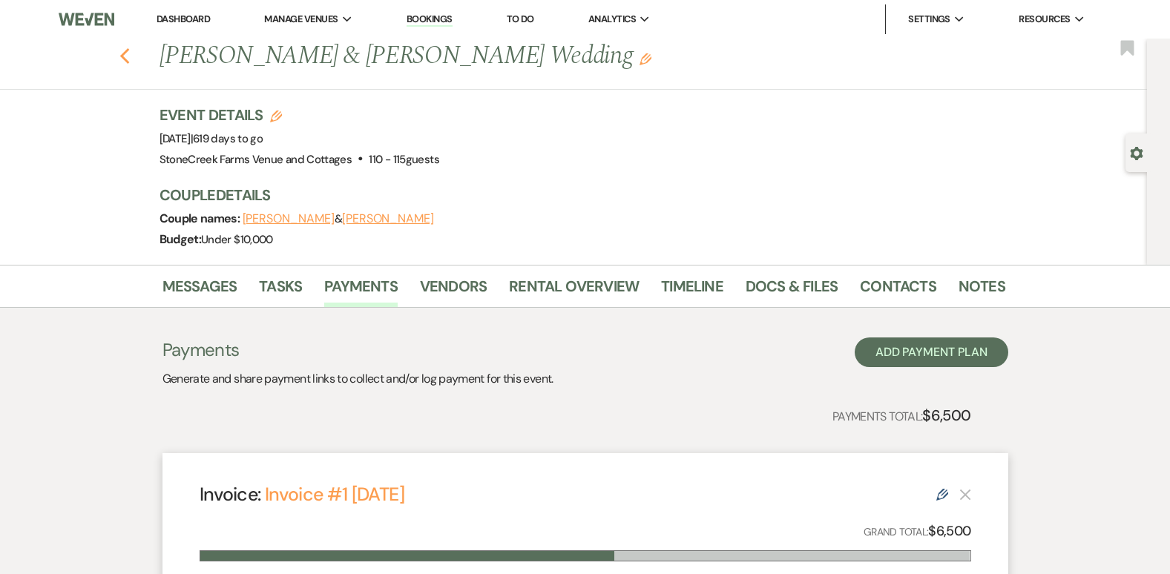
click at [129, 60] on use "button" at bounding box center [124, 56] width 10 height 16
select select "5"
select select "8"
select select "11"
select select "8"
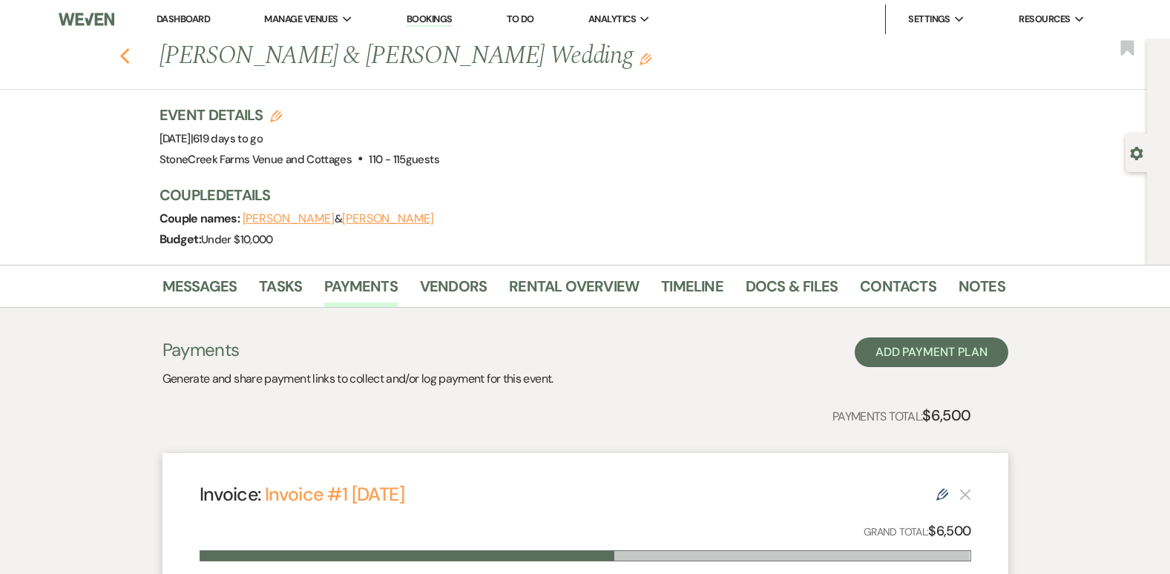
select select "1"
select select "8"
select select "5"
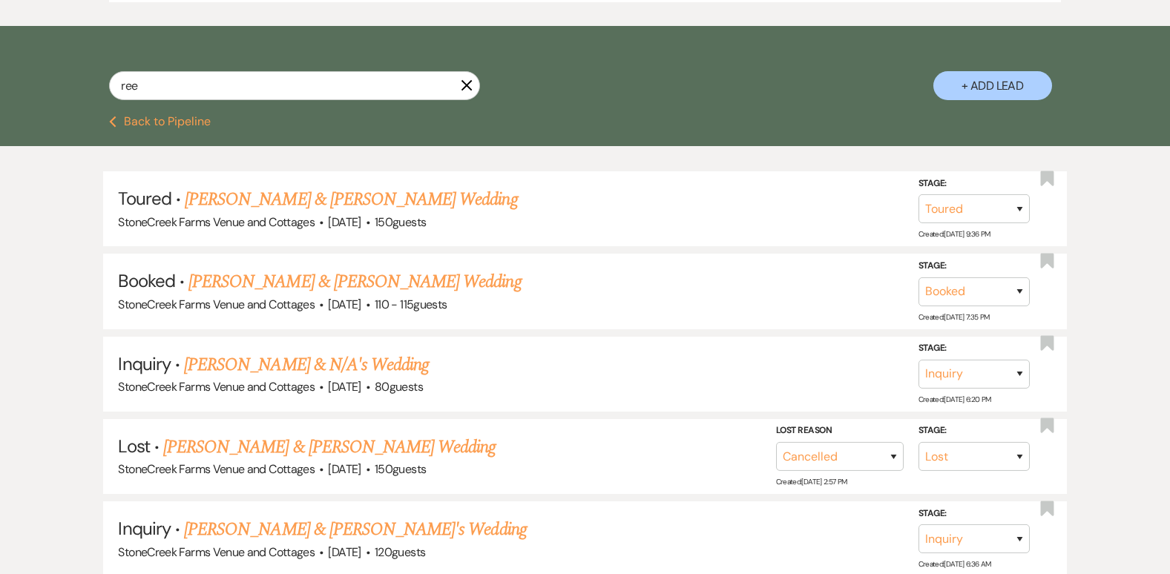
scroll to position [948, 0]
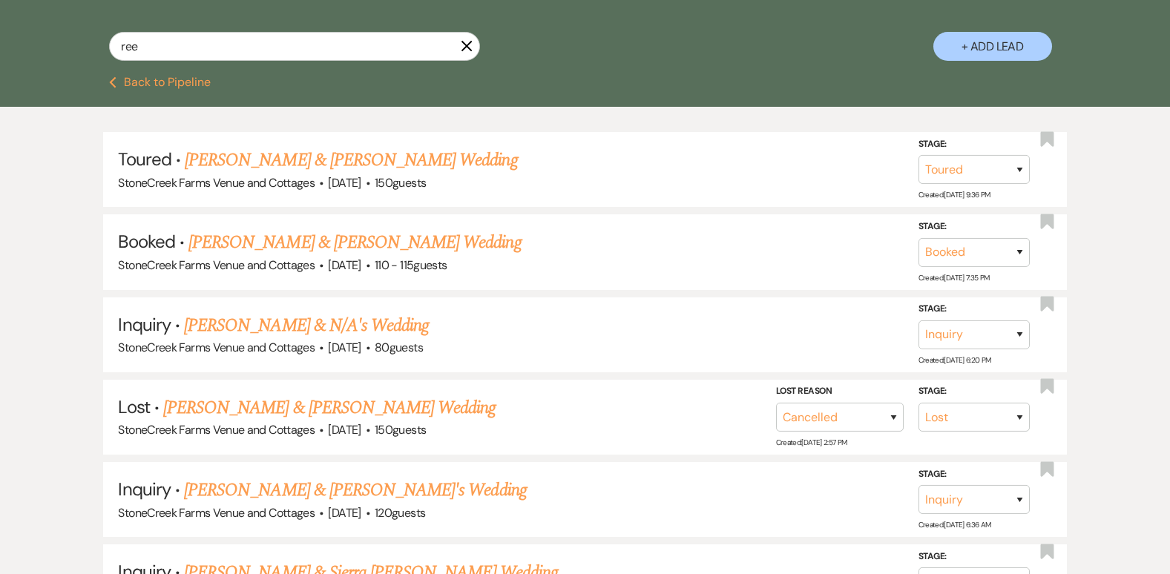
click at [464, 45] on icon "X" at bounding box center [467, 46] width 12 height 12
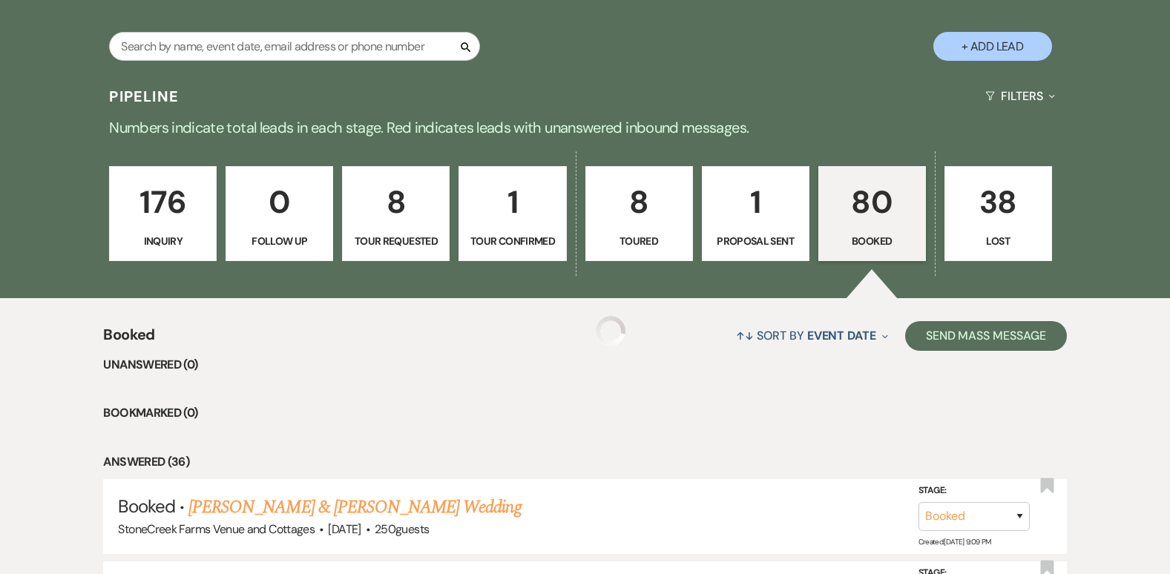
scroll to position [976, 0]
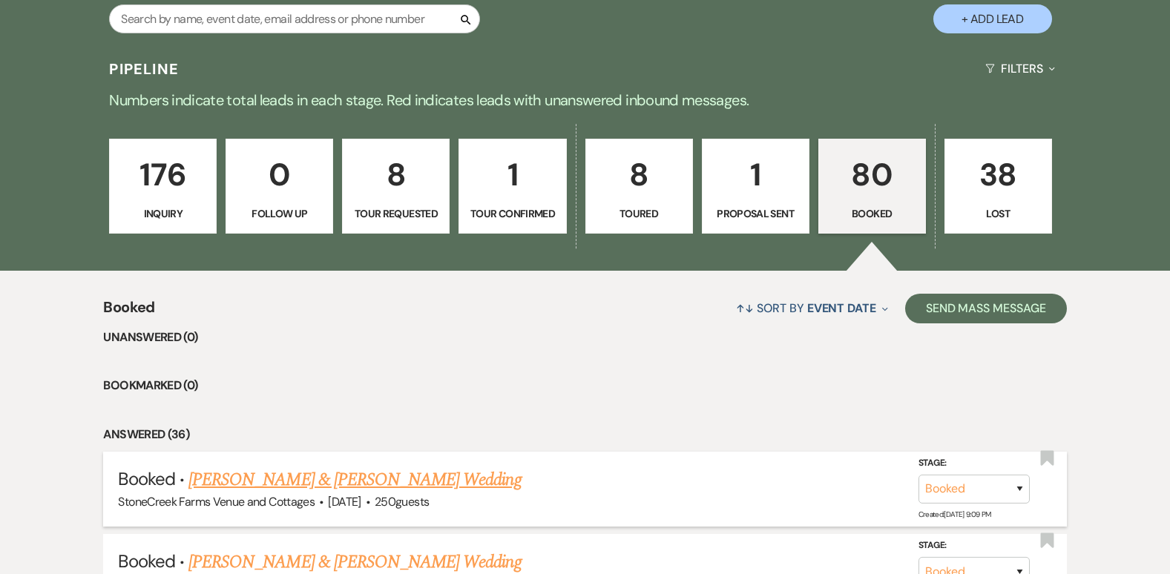
click at [365, 474] on link "[PERSON_NAME] & [PERSON_NAME] Wedding" at bounding box center [354, 480] width 332 height 27
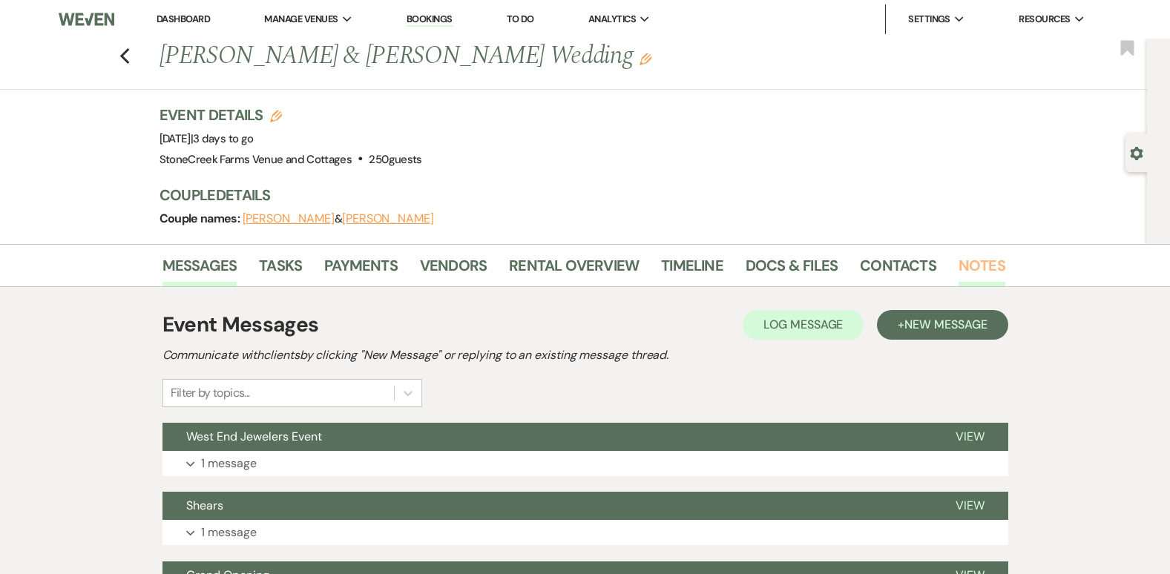
click at [976, 266] on link "Notes" at bounding box center [982, 270] width 47 height 33
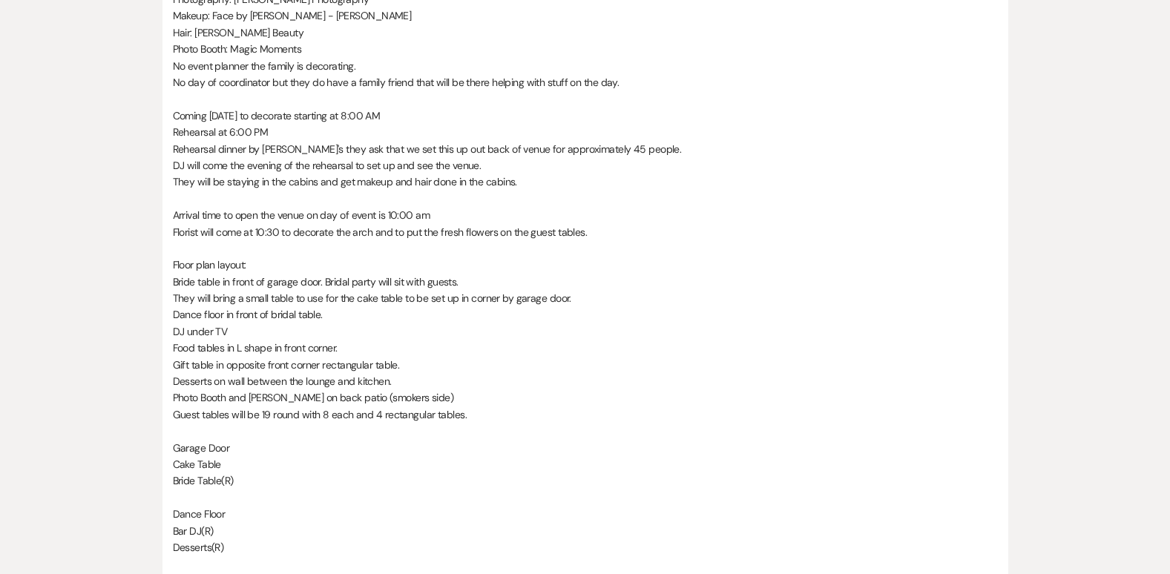
scroll to position [762, 0]
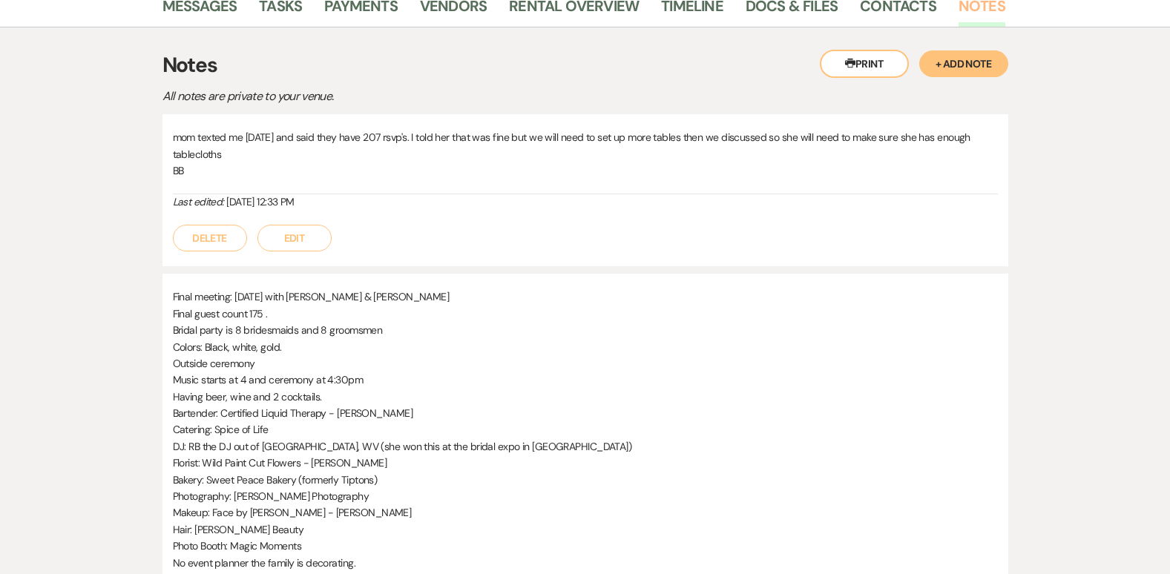
scroll to position [0, 0]
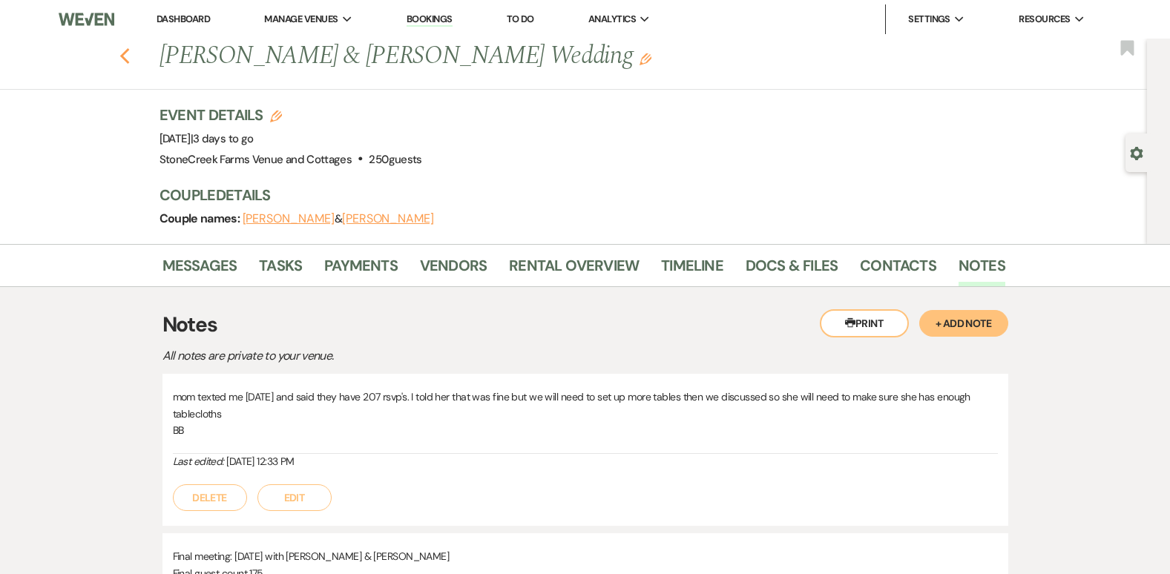
click at [129, 61] on icon "Previous" at bounding box center [124, 56] width 11 height 18
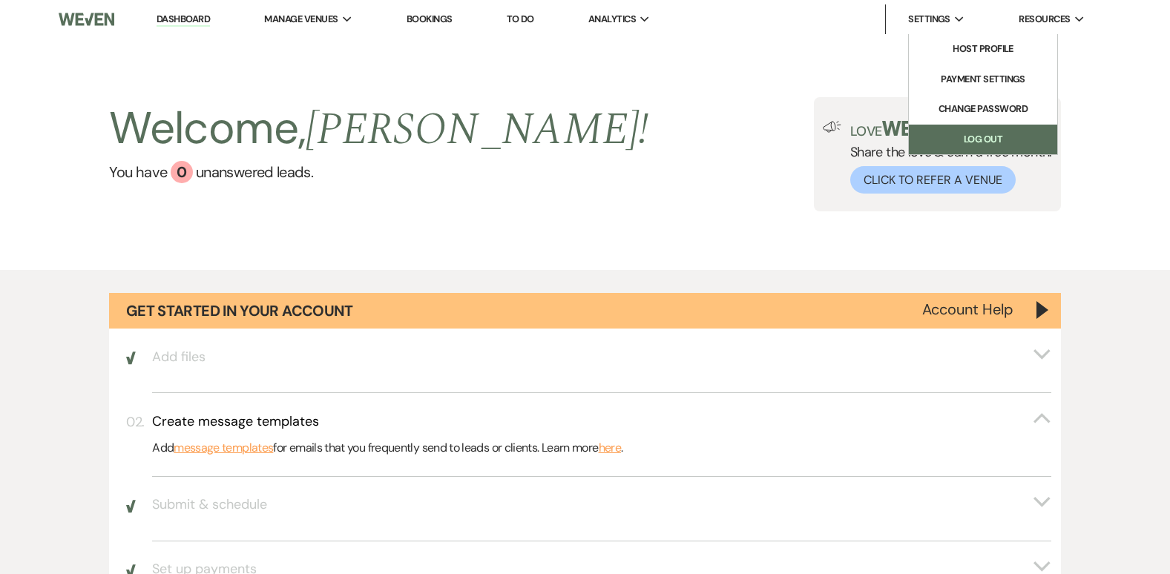
click at [972, 127] on link "Log Out" at bounding box center [983, 140] width 148 height 30
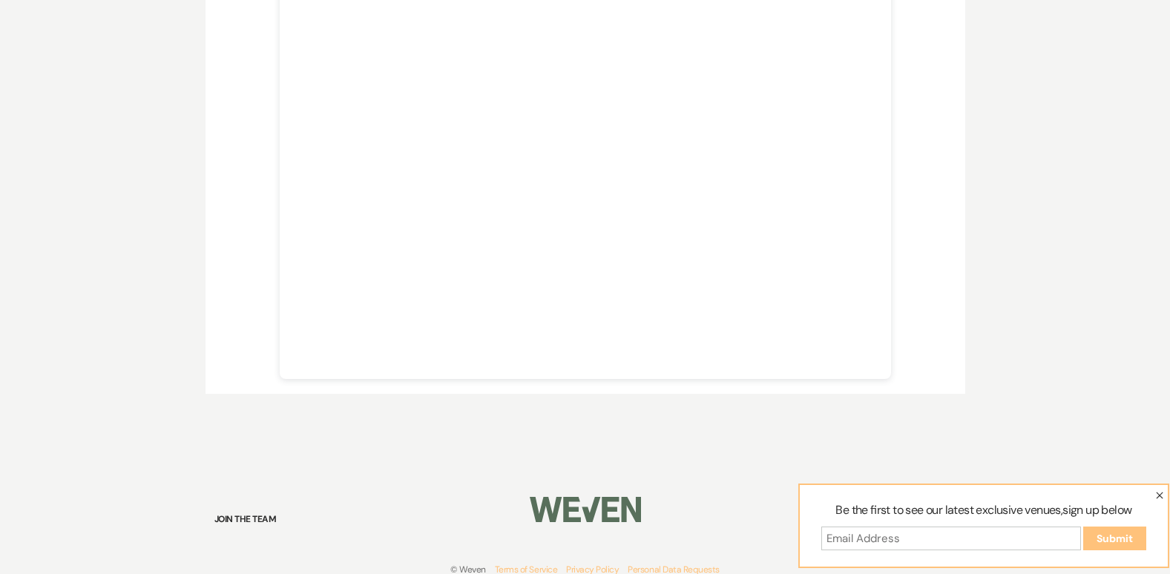
scroll to position [533, 0]
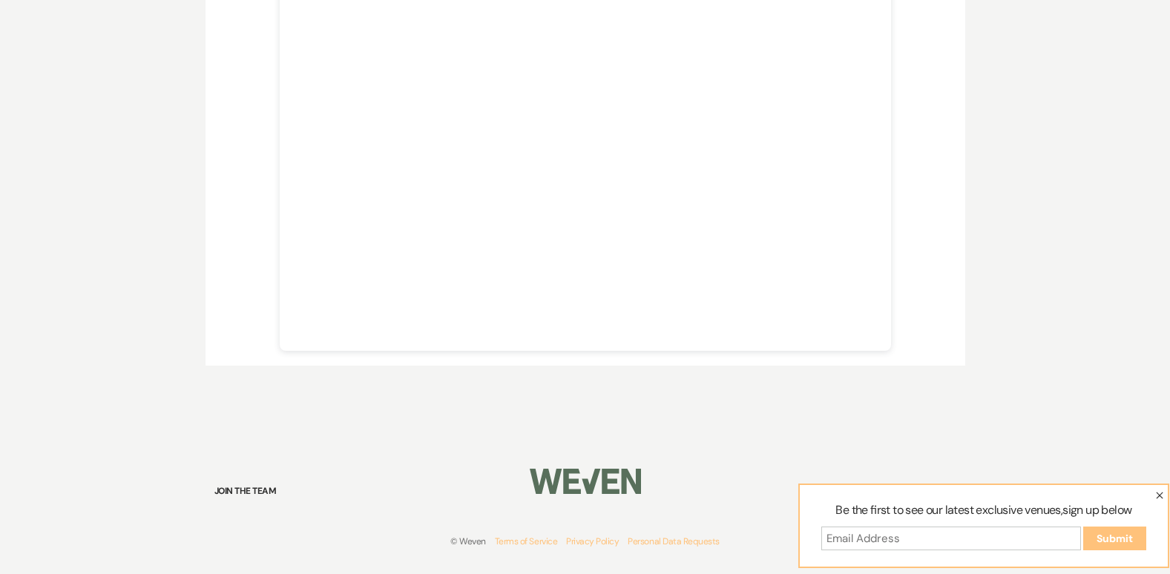
click at [1156, 494] on icon "button" at bounding box center [1159, 495] width 7 height 7
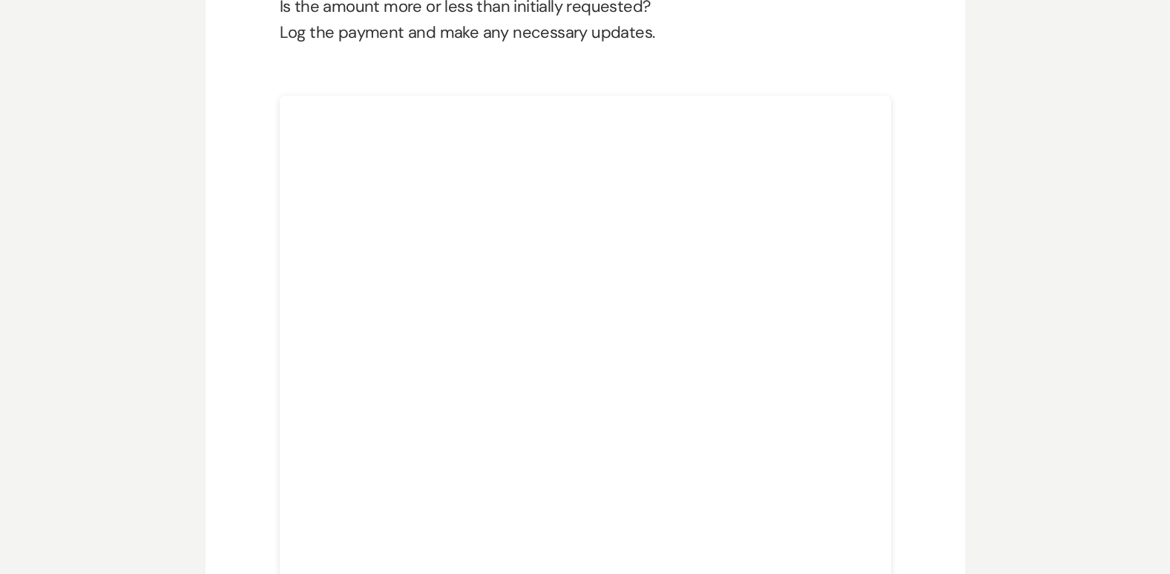
scroll to position [300, 0]
